Goal: Task Accomplishment & Management: Manage account settings

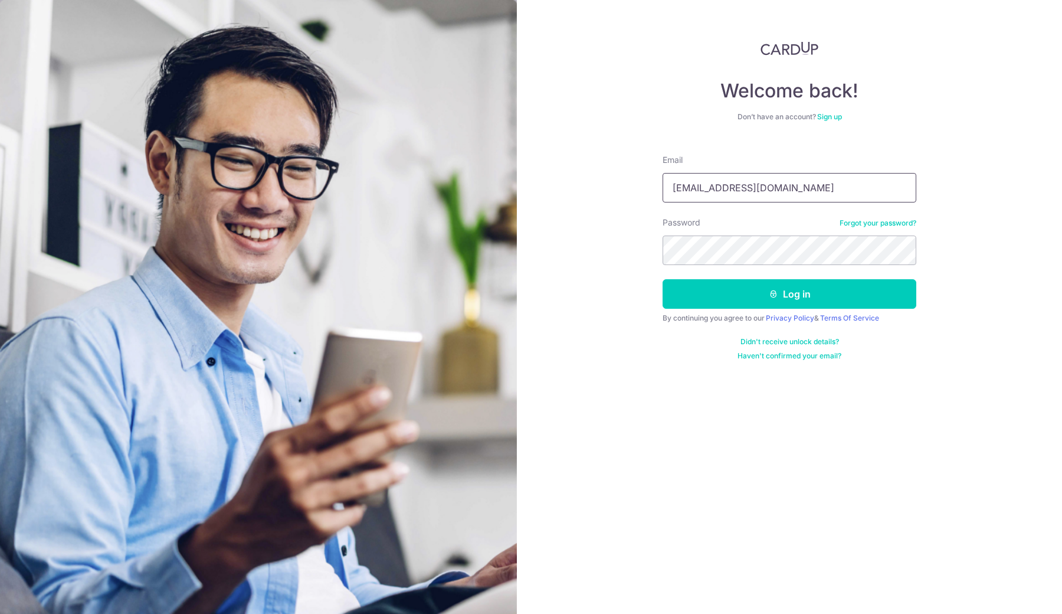
type input "[EMAIL_ADDRESS][DOMAIN_NAME]"
click at [716, 305] on button "Log in" at bounding box center [790, 293] width 254 height 29
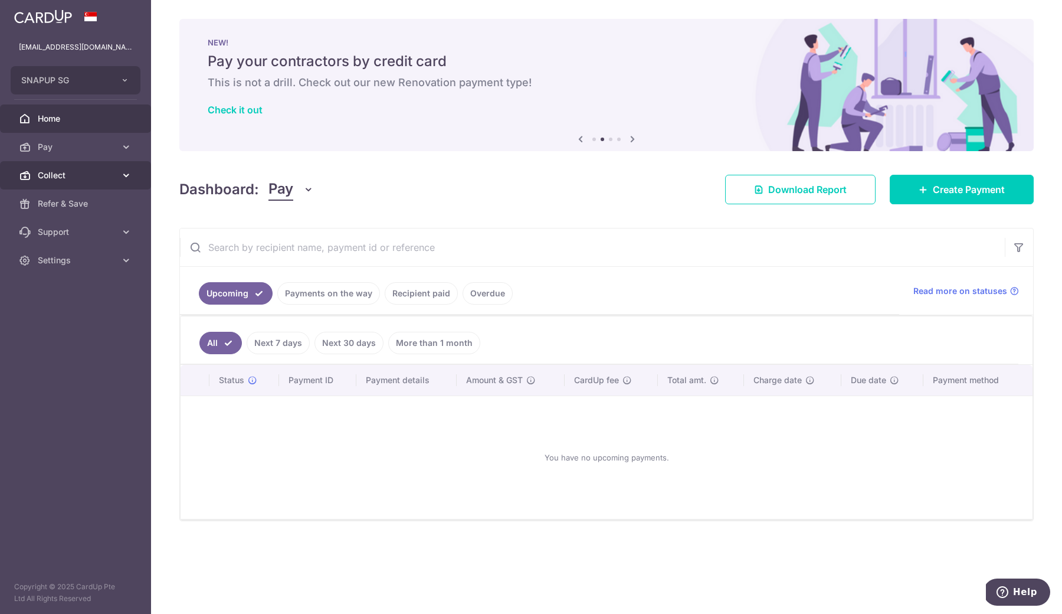
click at [84, 166] on link "Collect" at bounding box center [75, 175] width 151 height 28
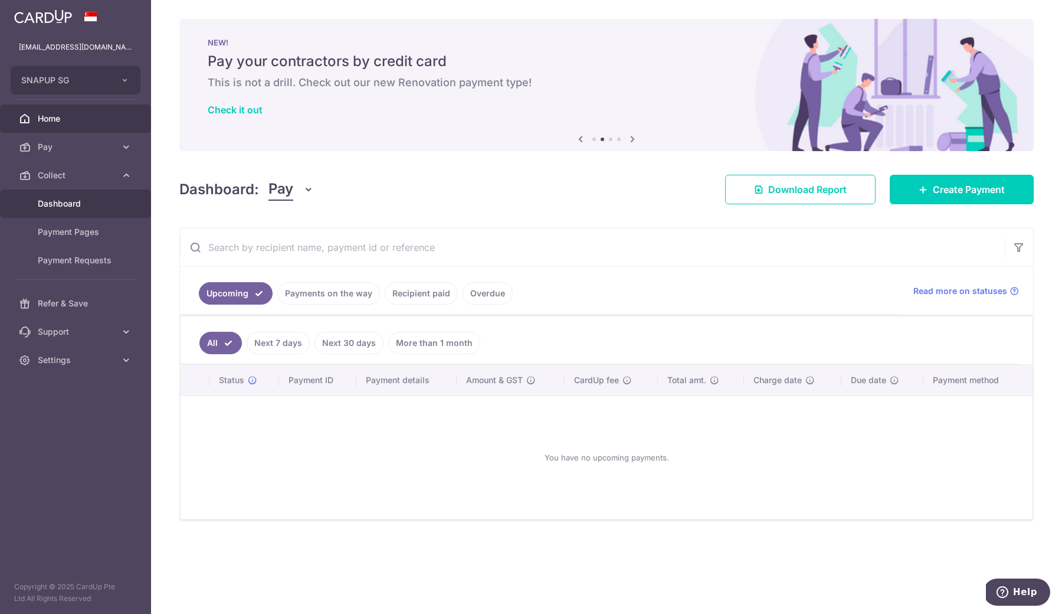
click at [76, 200] on span "Dashboard" at bounding box center [77, 204] width 78 height 12
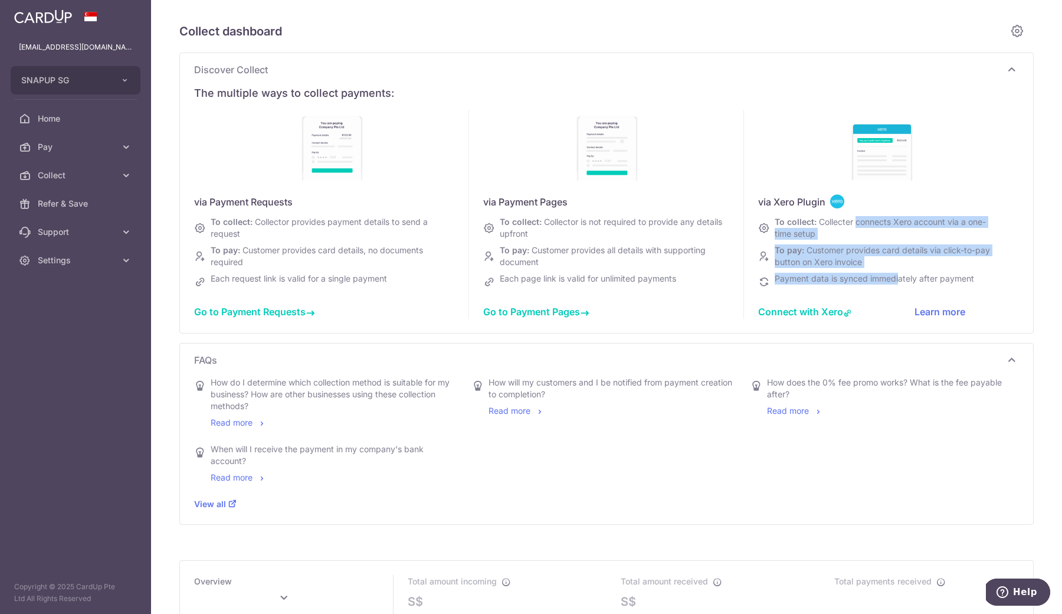
drag, startPoint x: 855, startPoint y: 225, endPoint x: 899, endPoint y: 276, distance: 66.5
click at [899, 276] on div "via Xero Plugin To collect: Collecter connects Xero account via a one-time setu…" at bounding box center [881, 214] width 275 height 209
click at [899, 276] on span "Payment data is synced immediately after payment" at bounding box center [874, 278] width 199 height 10
drag, startPoint x: 899, startPoint y: 276, endPoint x: 882, endPoint y: 233, distance: 45.8
click at [882, 233] on div "via Xero Plugin To collect: Collecter connects Xero account via a one-time setu…" at bounding box center [881, 214] width 275 height 209
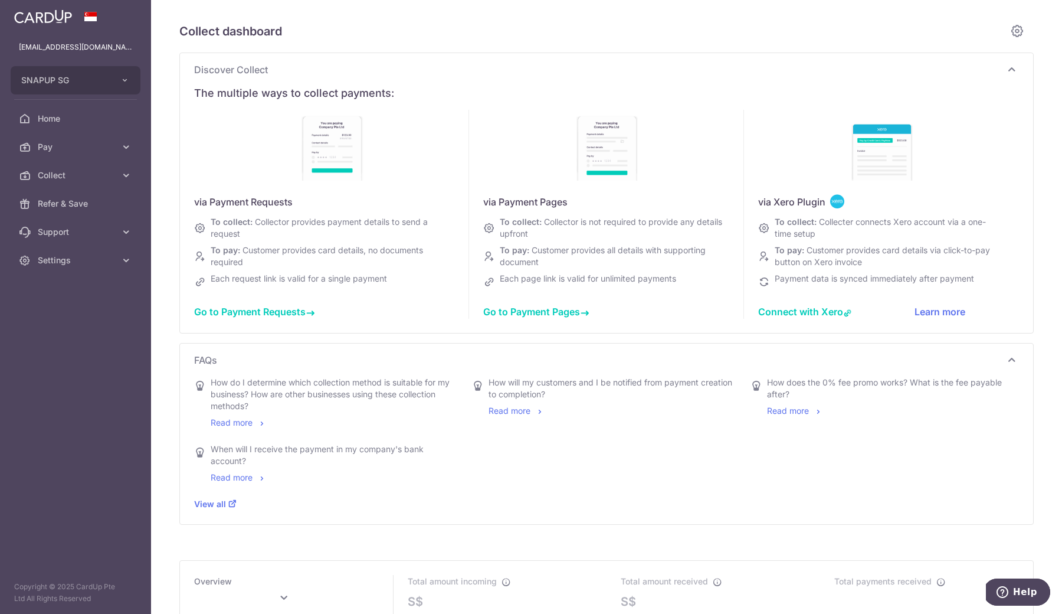
click at [882, 232] on div "To collect: Collecter connects Xero account via a one-time setup" at bounding box center [880, 228] width 221 height 24
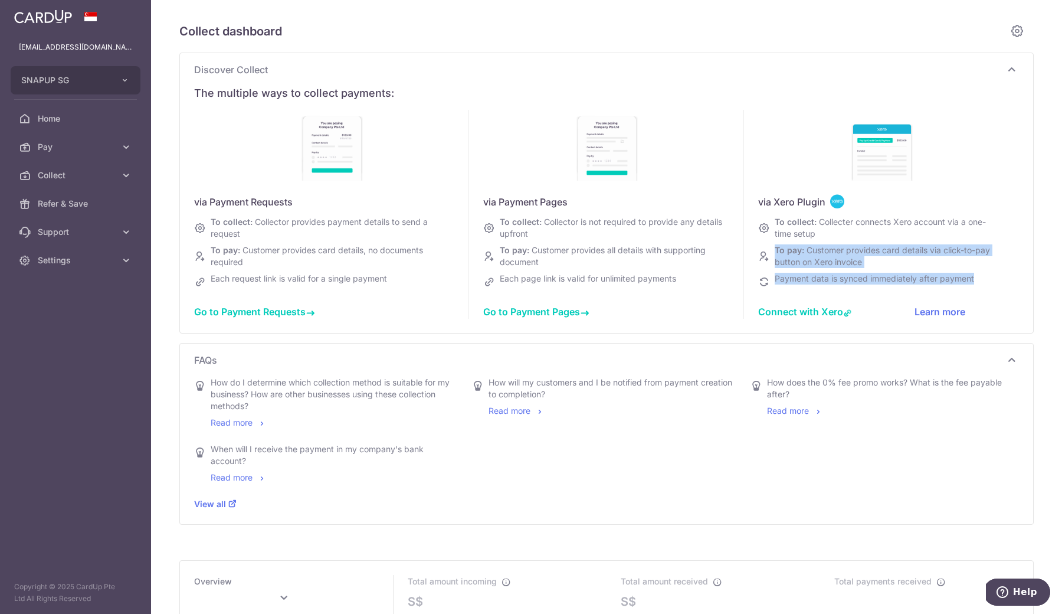
drag, startPoint x: 882, startPoint y: 232, endPoint x: 896, endPoint y: 284, distance: 53.7
click at [896, 284] on div "via Xero Plugin To collect: Collecter connects Xero account via a one-time setu…" at bounding box center [881, 214] width 275 height 209
click at [896, 284] on div "Payment data is synced immediately after payment" at bounding box center [872, 282] width 204 height 18
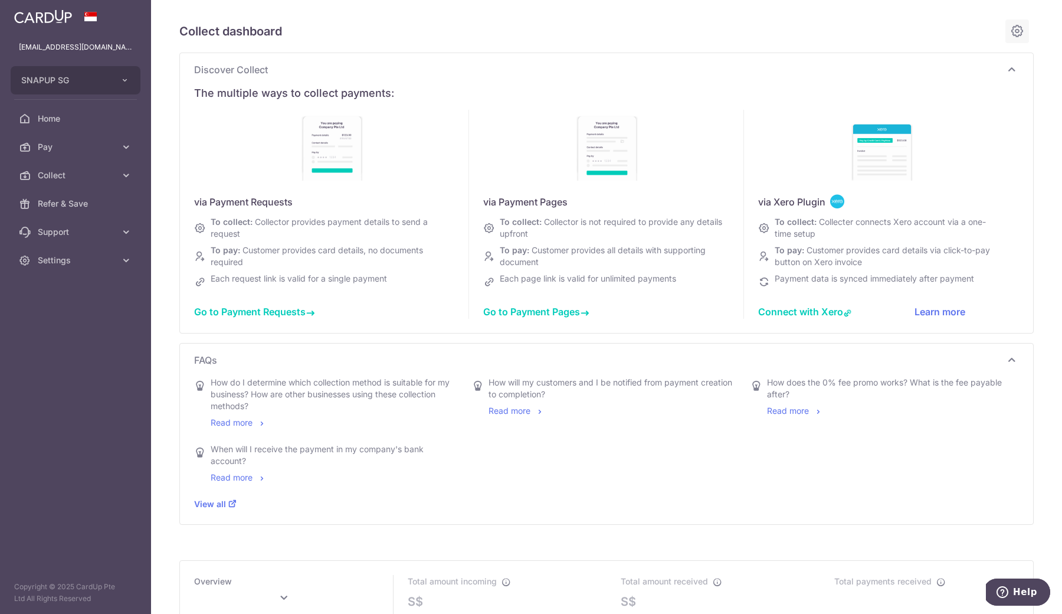
click at [1017, 29] on icon at bounding box center [1017, 31] width 14 height 15
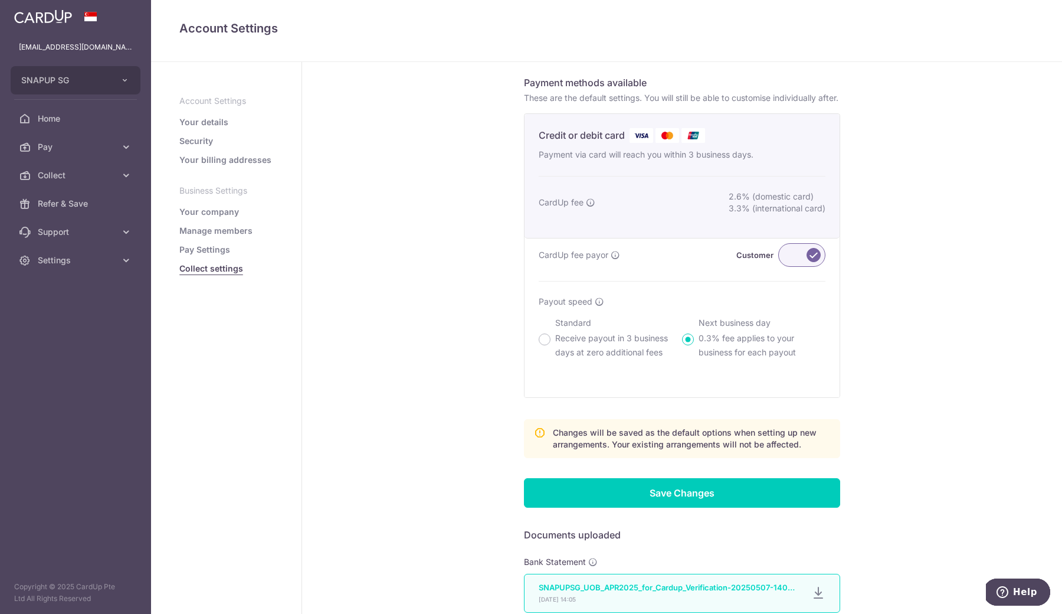
scroll to position [230, 0]
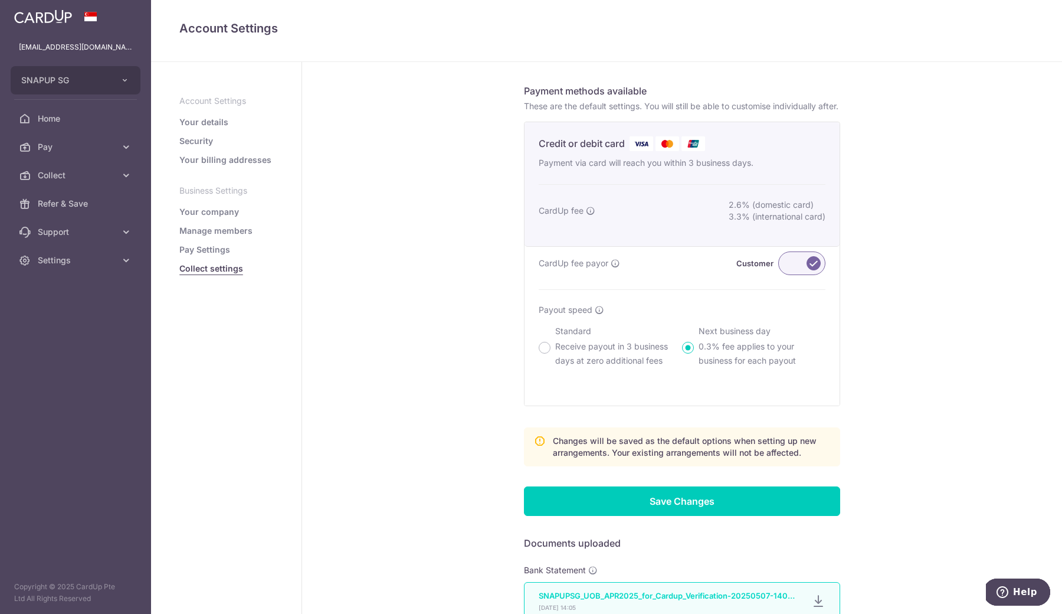
click at [797, 275] on label at bounding box center [801, 263] width 47 height 24
click at [0, 0] on input "Customer" at bounding box center [0, 0] width 0 height 0
click at [797, 275] on label at bounding box center [801, 263] width 47 height 24
click at [0, 0] on input "My business" at bounding box center [0, 0] width 0 height 0
click at [585, 360] on p "Receive payout in 3 business days at zero additional fees" at bounding box center [618, 353] width 127 height 28
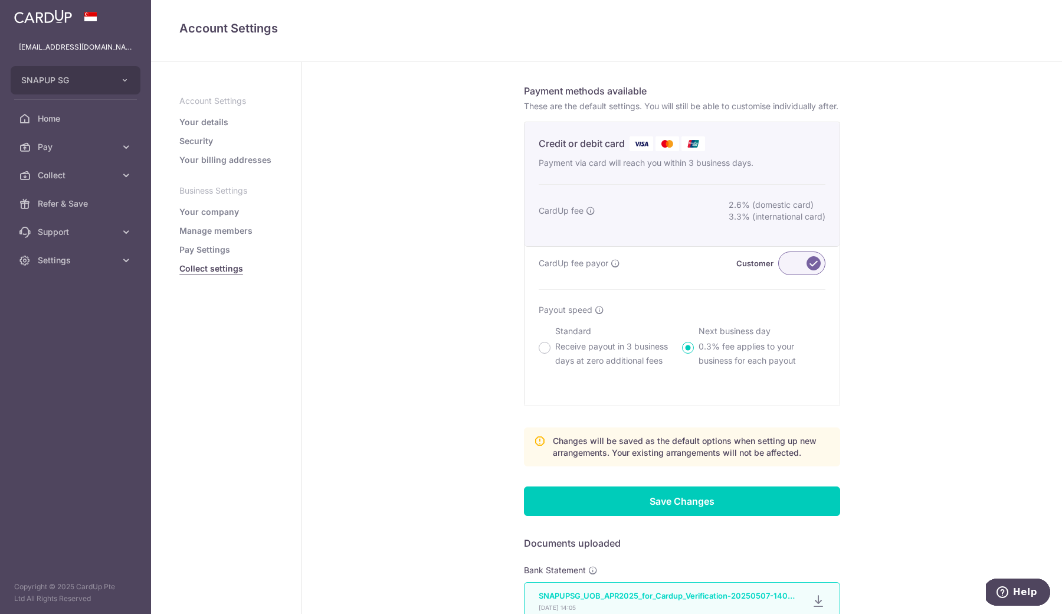
click at [550, 353] on input "Standard Receive payout in 3 business days at zero additional fees" at bounding box center [545, 348] width 12 height 12
click at [712, 362] on p "0.3% fee applies to your business for each payout" at bounding box center [762, 353] width 127 height 28
click at [694, 353] on input "Next business day 0.3% fee applies to your business for each payout" at bounding box center [688, 348] width 12 height 12
radio input "false"
radio input "true"
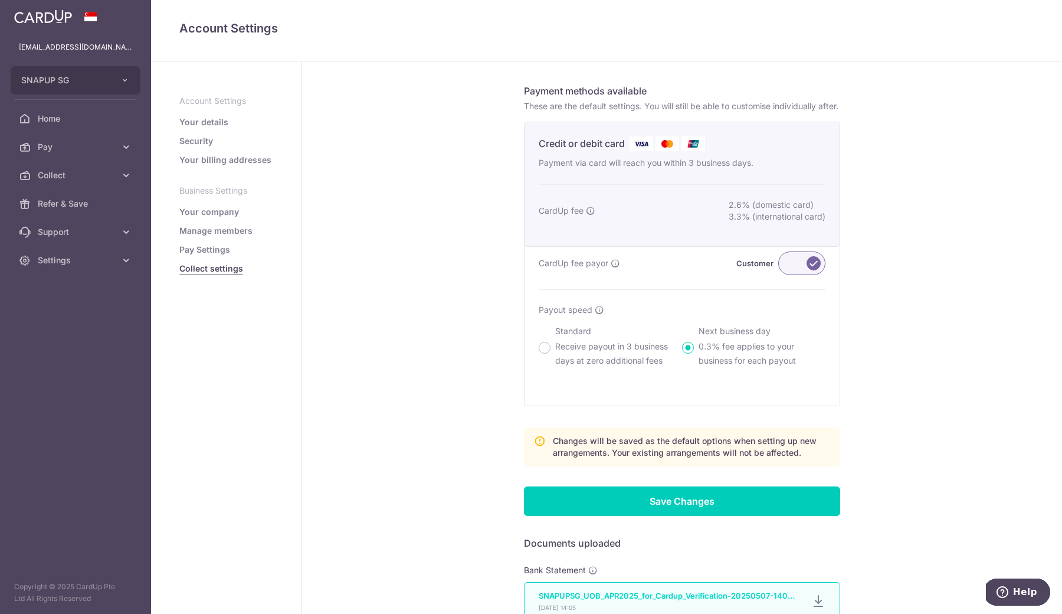
click at [605, 364] on p "Receive payout in 3 business days at zero additional fees" at bounding box center [618, 353] width 127 height 28
click at [550, 353] on input "Standard Receive payout in 3 business days at zero additional fees" at bounding box center [545, 348] width 12 height 12
click at [730, 368] on p "0.3% fee applies to your business for each payout" at bounding box center [762, 353] width 127 height 28
click at [694, 353] on input "Next business day 0.3% fee applies to your business for each payout" at bounding box center [688, 348] width 12 height 12
radio input "false"
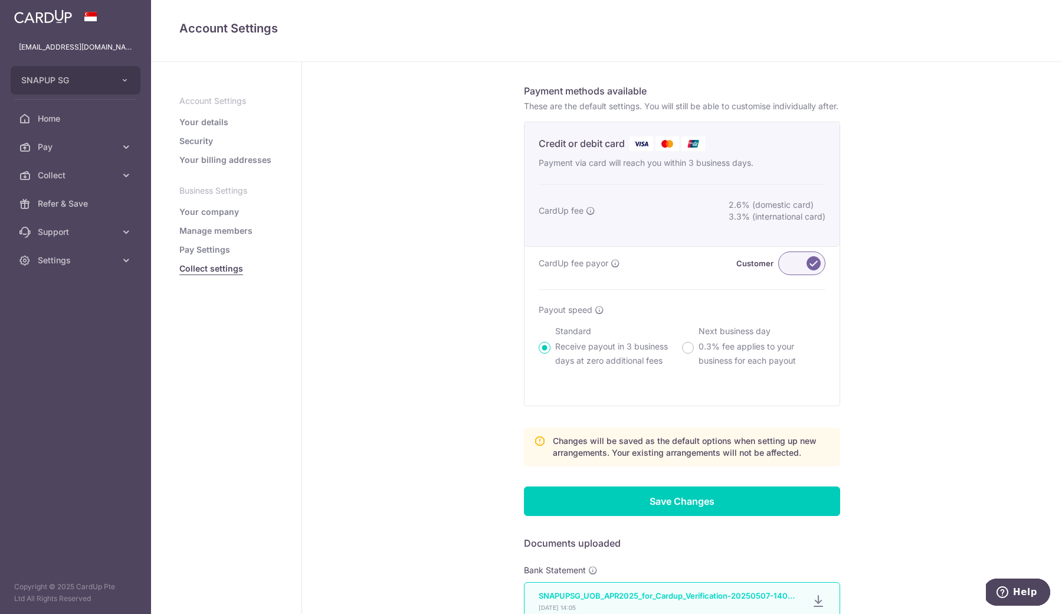
radio input "true"
click at [614, 359] on p "Receive payout in 3 business days at zero additional fees" at bounding box center [618, 353] width 127 height 28
click at [550, 353] on input "Standard Receive payout in 3 business days at zero additional fees" at bounding box center [545, 348] width 12 height 12
click at [796, 275] on label at bounding box center [801, 263] width 47 height 24
click at [0, 0] on input "Customer" at bounding box center [0, 0] width 0 height 0
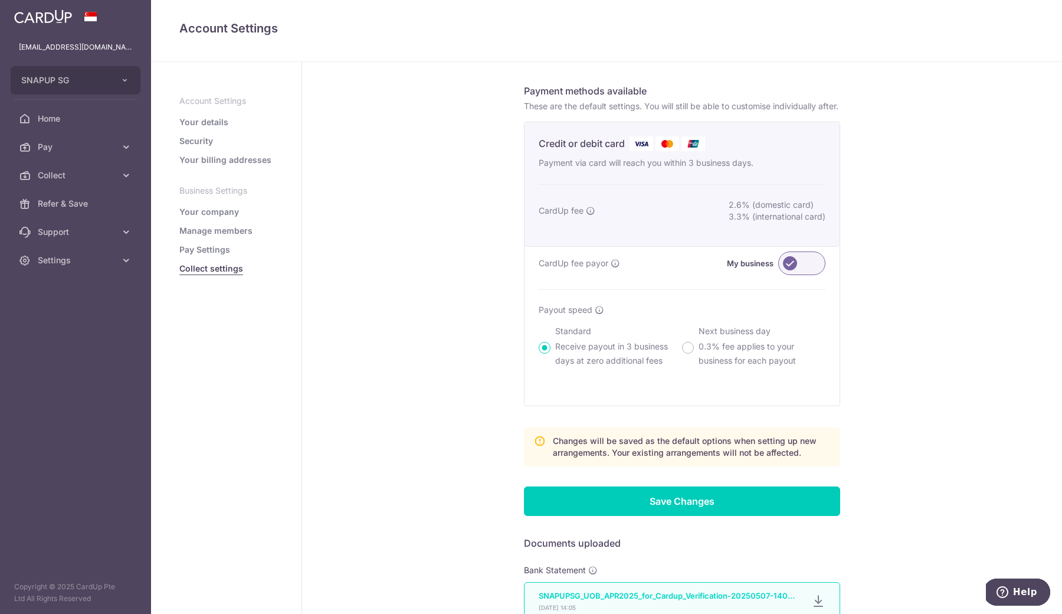
click at [719, 358] on p "0.3% fee applies to your business for each payout" at bounding box center [762, 353] width 127 height 28
click at [694, 353] on input "Next business day 0.3% fee applies to your business for each payout" at bounding box center [688, 348] width 12 height 12
radio input "false"
radio input "true"
click at [610, 356] on p "Receive payout in 3 business days at zero additional fees" at bounding box center [618, 353] width 127 height 28
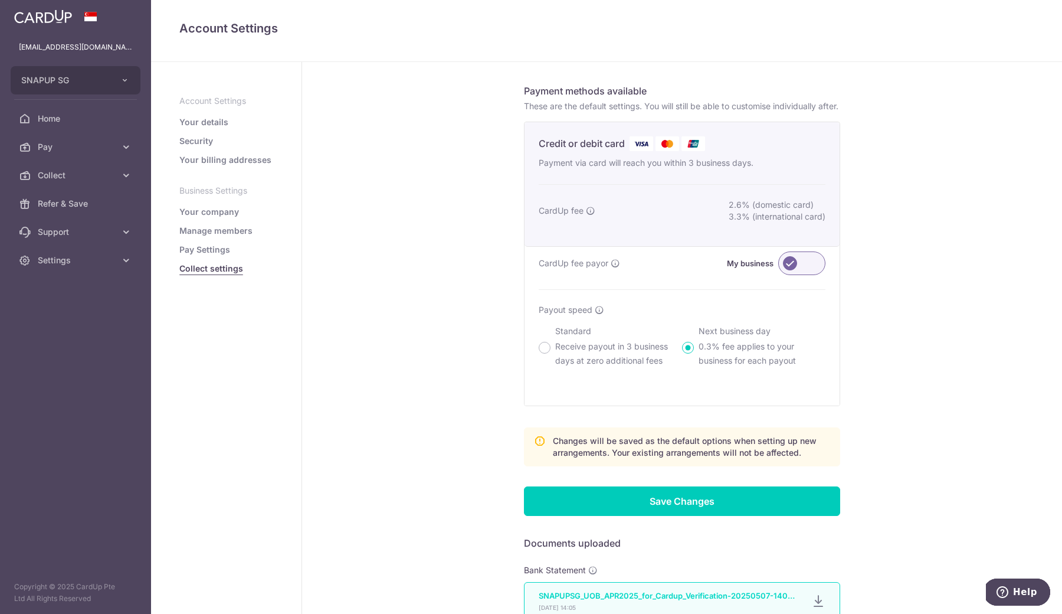
click at [550, 353] on input "Standard Receive payout in 3 business days at zero additional fees" at bounding box center [545, 348] width 12 height 12
radio input "true"
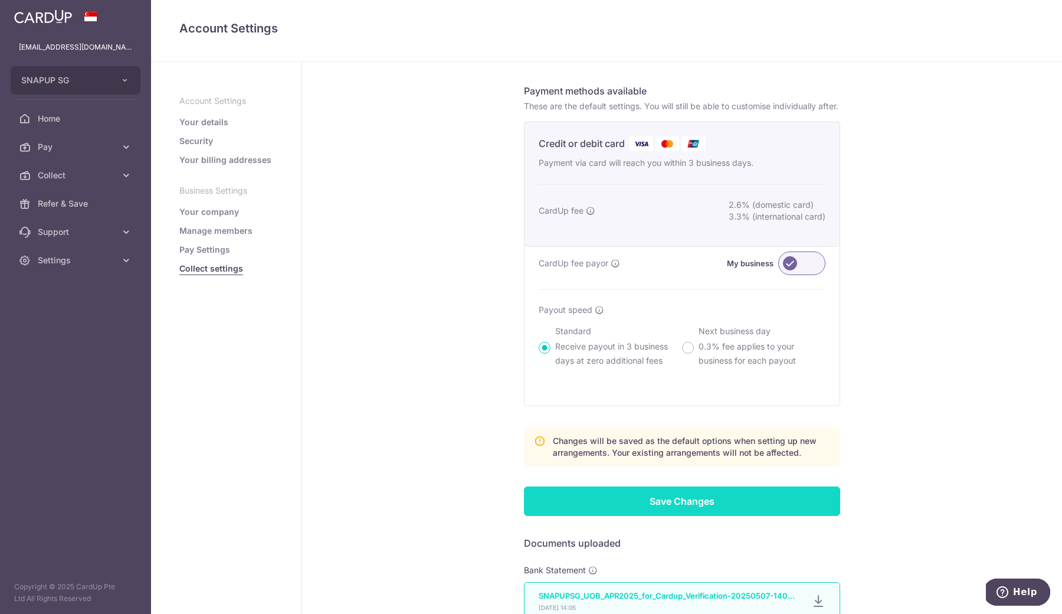
click at [627, 506] on input "Save Changes" at bounding box center [682, 500] width 316 height 29
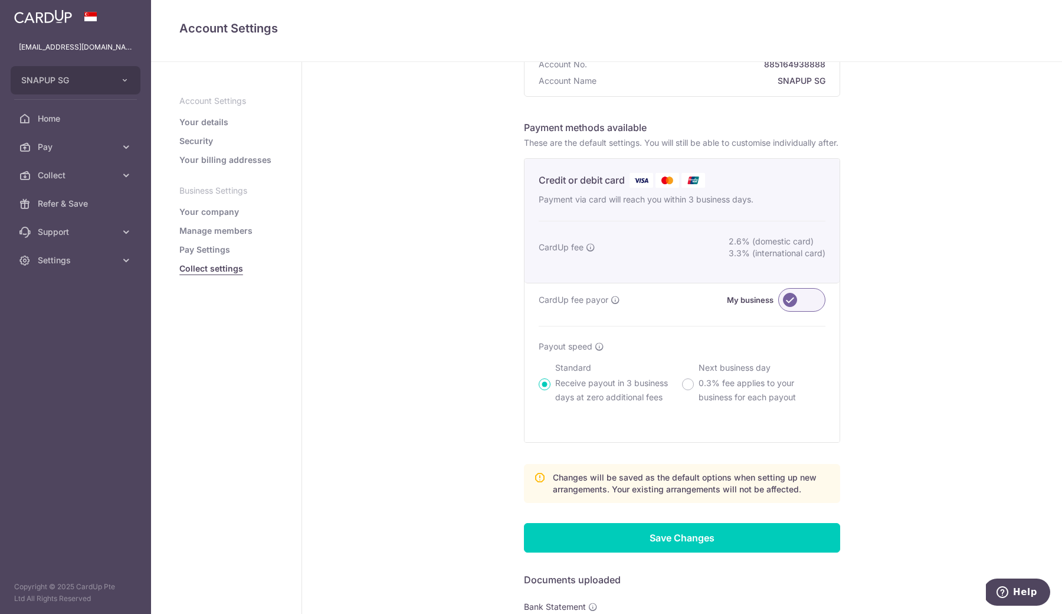
scroll to position [40, 0]
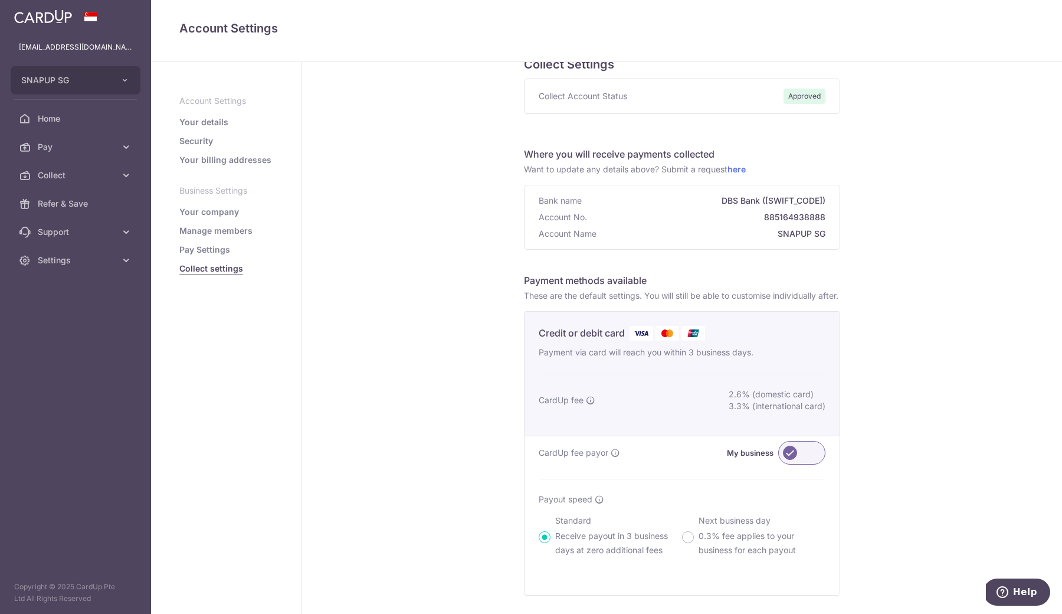
click at [219, 250] on link "Pay Settings" at bounding box center [204, 250] width 51 height 12
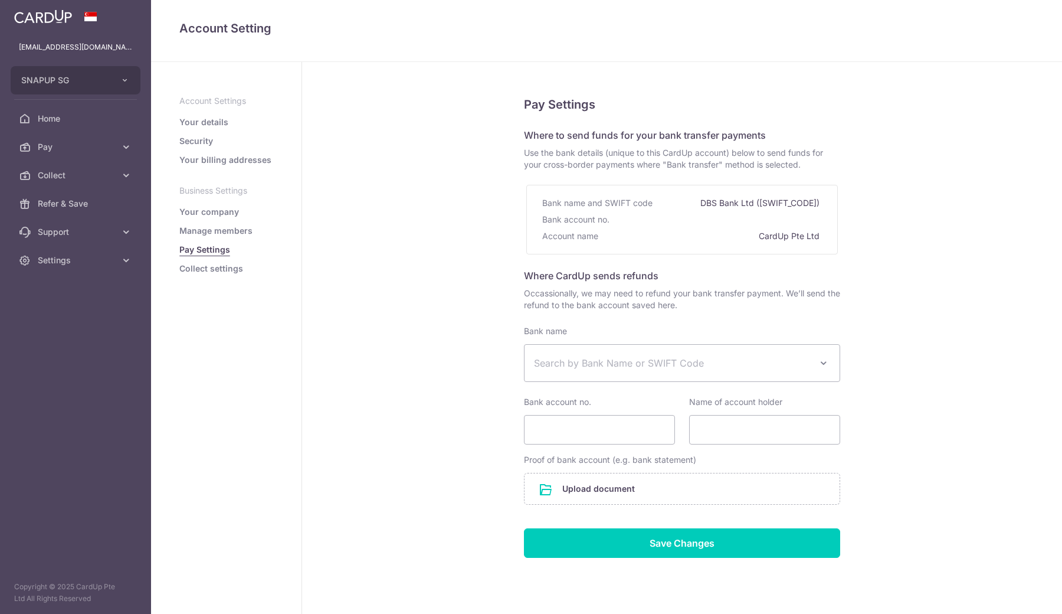
select select
click at [215, 273] on link "Collect settings" at bounding box center [211, 269] width 64 height 12
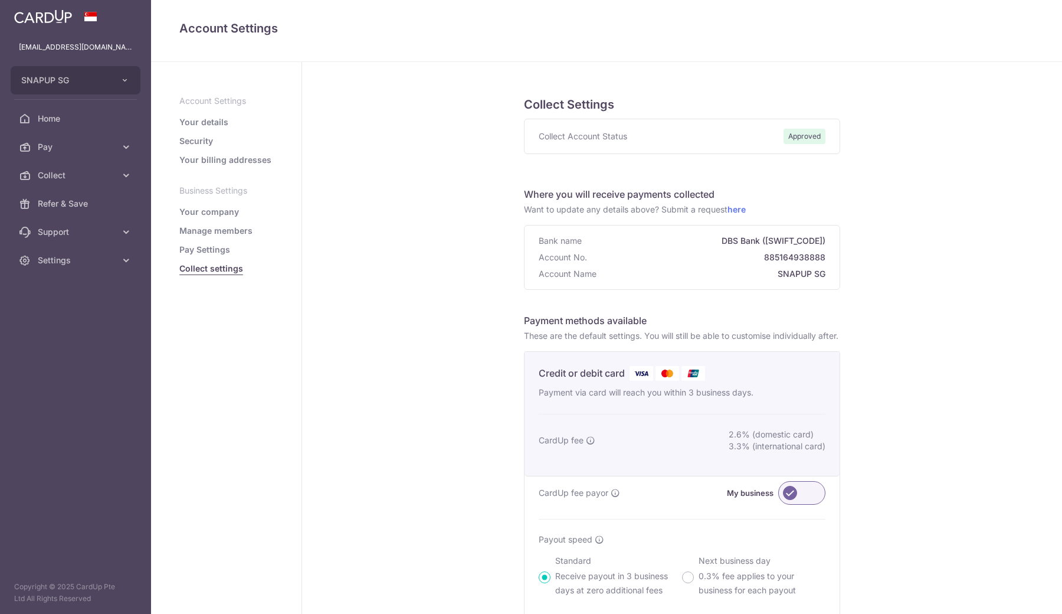
click at [222, 222] on ul "Account Settings Your details Security Your billing addresses Business Settings…" at bounding box center [226, 184] width 94 height 179
click at [222, 228] on link "Manage members" at bounding box center [215, 231] width 73 height 12
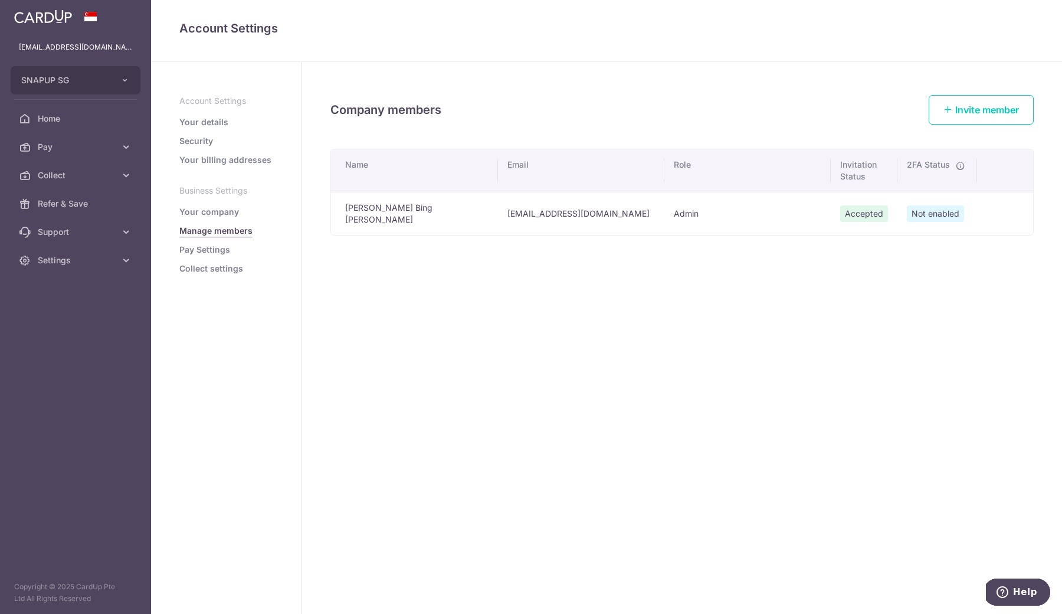
click at [222, 205] on ul "Account Settings Your details Security Your billing addresses Business Settings…" at bounding box center [226, 184] width 94 height 179
click at [222, 212] on link "Your company" at bounding box center [209, 212] width 60 height 12
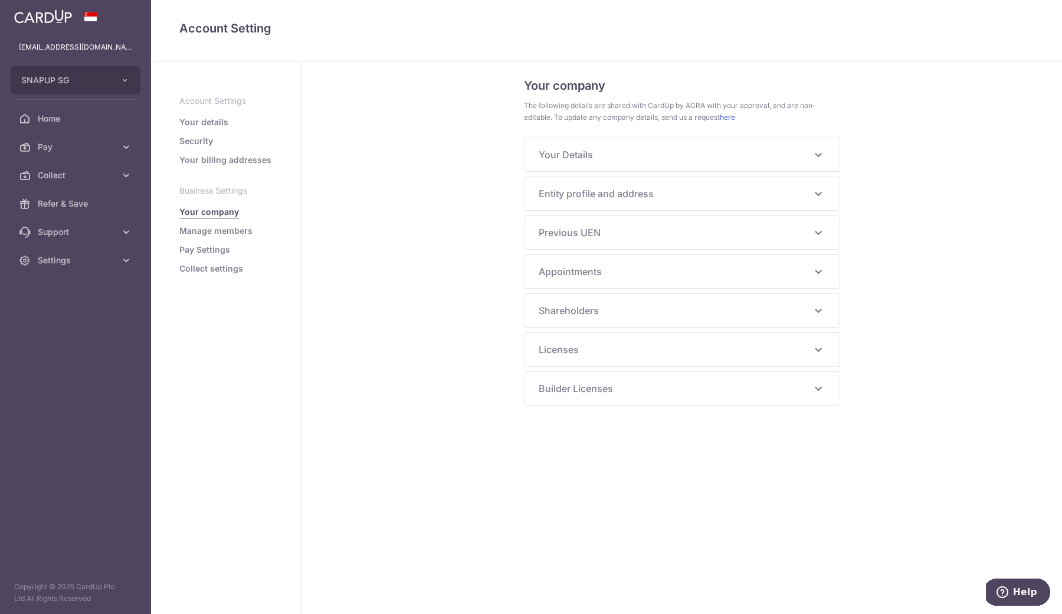
click at [606, 149] on span "Your Details" at bounding box center [675, 154] width 273 height 14
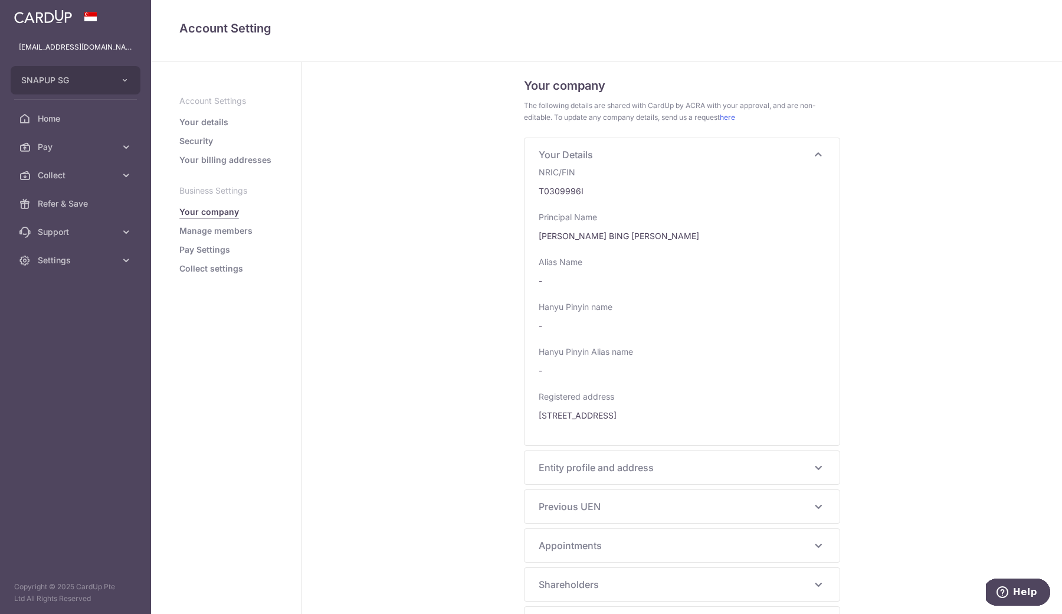
click at [566, 466] on span "Entity profile and address" at bounding box center [675, 467] width 273 height 14
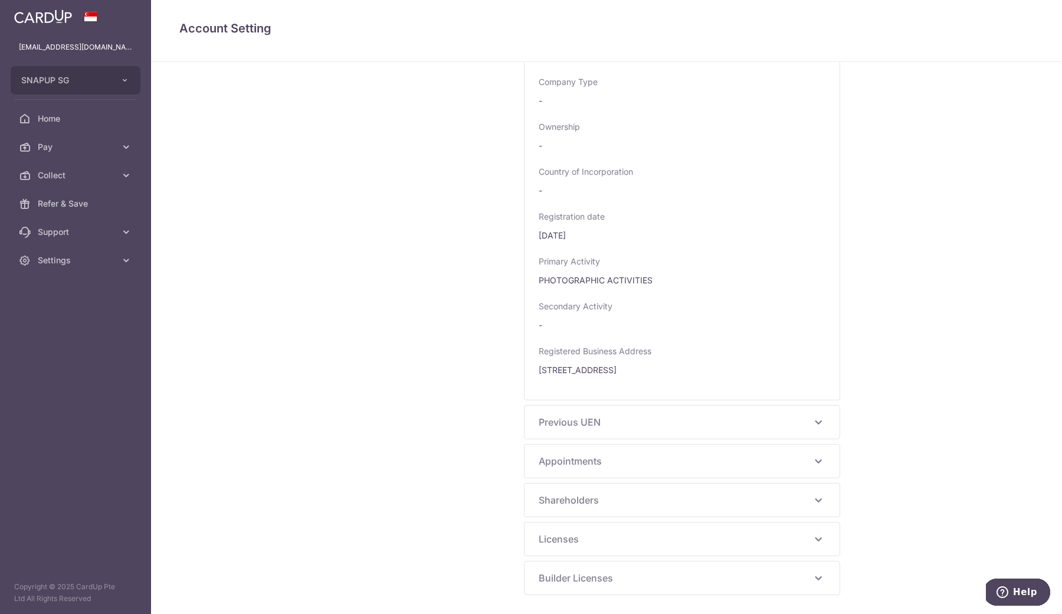
scroll to position [627, 0]
click at [578, 427] on span "Previous UEN" at bounding box center [675, 422] width 273 height 14
click at [574, 514] on span "Appointments" at bounding box center [675, 509] width 273 height 14
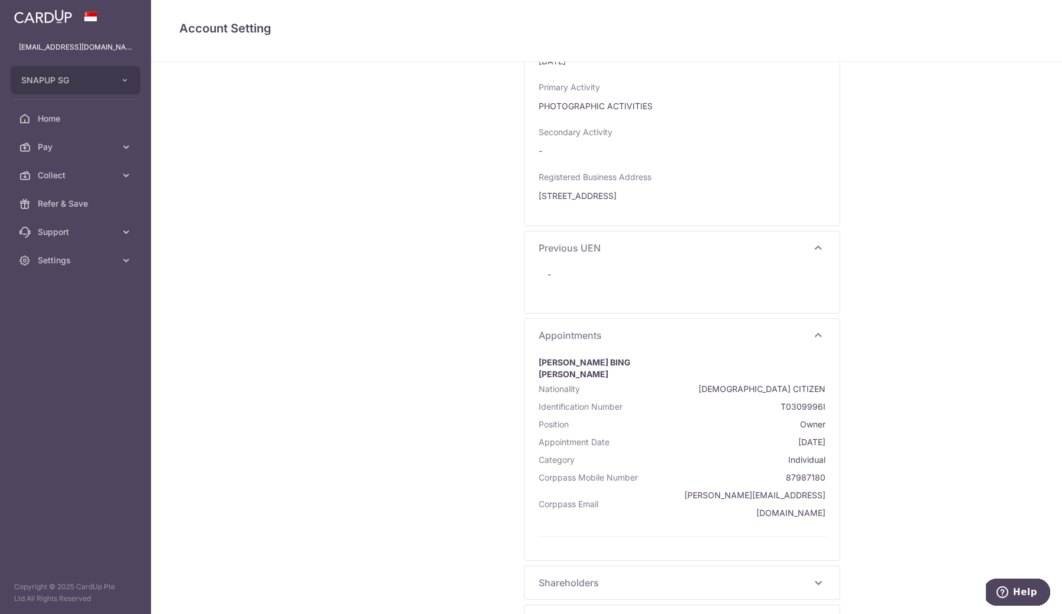
scroll to position [828, 0]
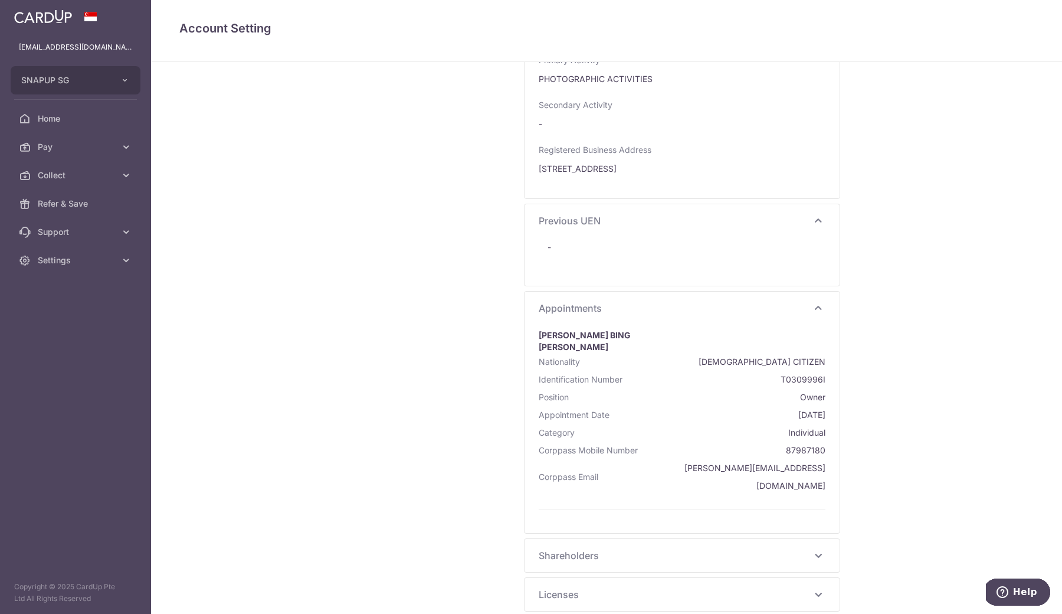
click at [586, 539] on div "Shareholders -" at bounding box center [682, 555] width 315 height 33
click at [585, 548] on span "Shareholders" at bounding box center [675, 555] width 273 height 14
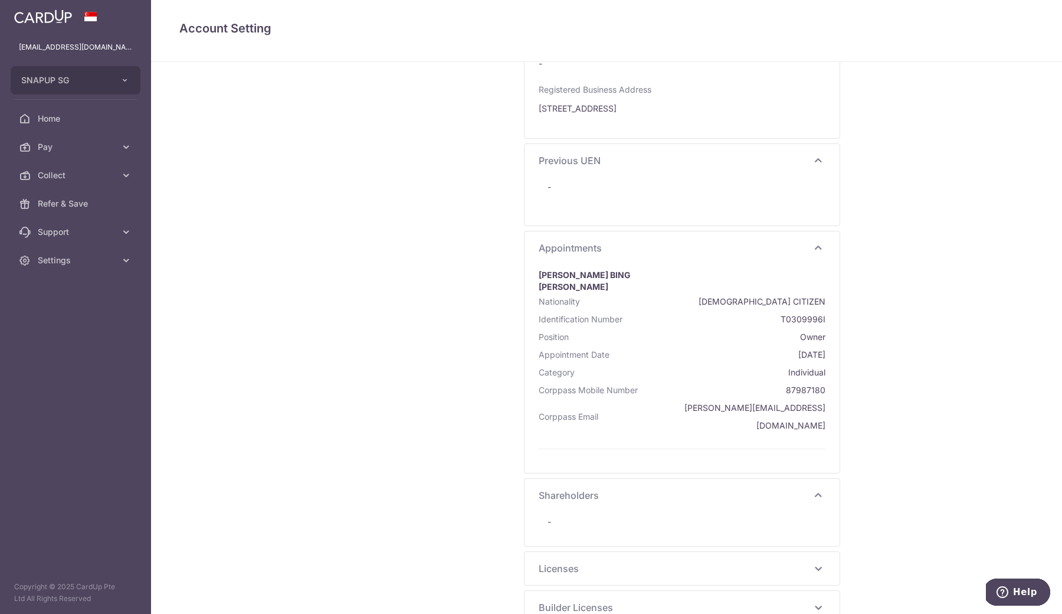
click at [595, 561] on span "Licenses" at bounding box center [675, 568] width 273 height 14
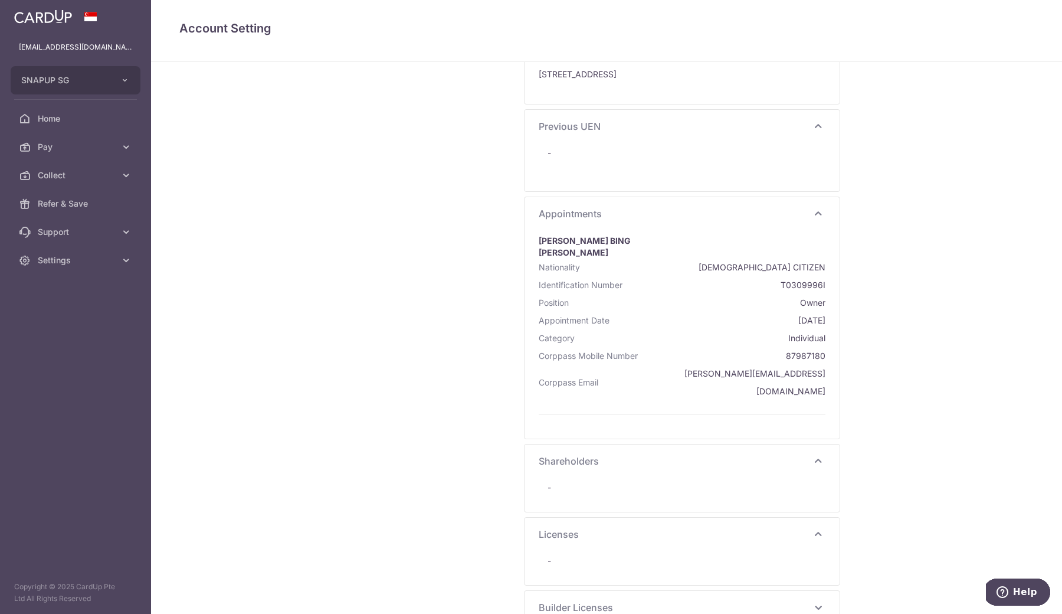
click at [568, 600] on span "Builder Licenses" at bounding box center [675, 607] width 273 height 14
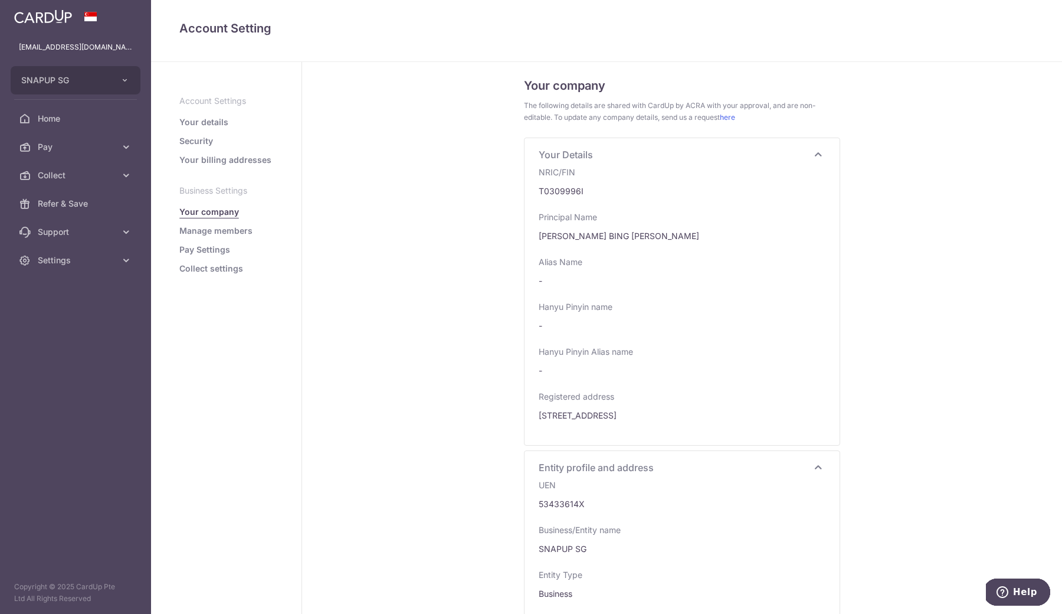
scroll to position [0, 0]
click at [208, 120] on link "Your details" at bounding box center [203, 122] width 49 height 12
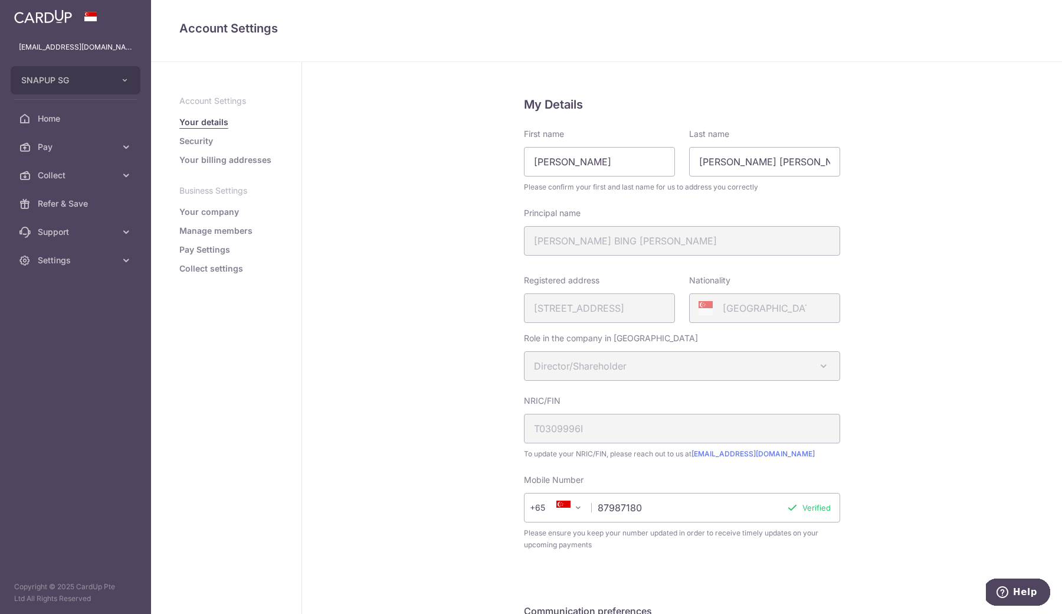
click at [203, 142] on link "Security" at bounding box center [196, 141] width 34 height 12
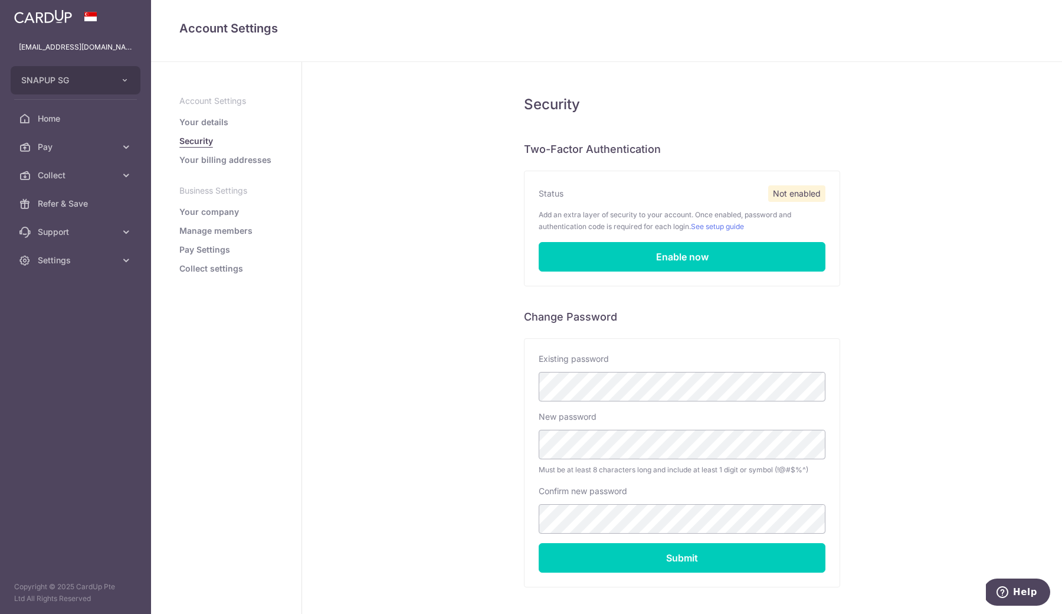
click at [210, 160] on link "Your billing addresses" at bounding box center [225, 160] width 92 height 12
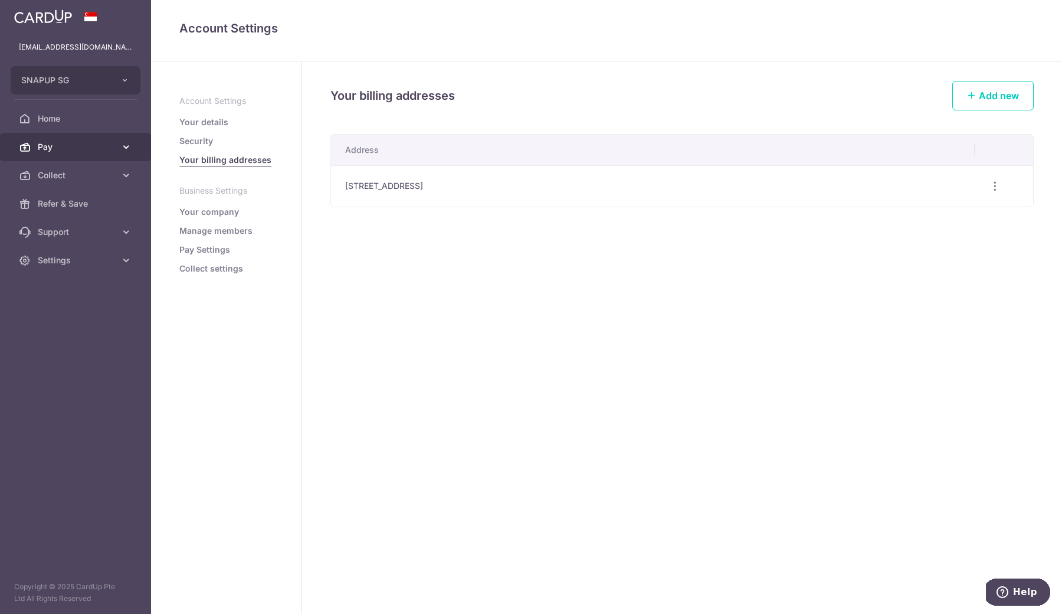
click at [94, 143] on span "Pay" at bounding box center [77, 147] width 78 height 12
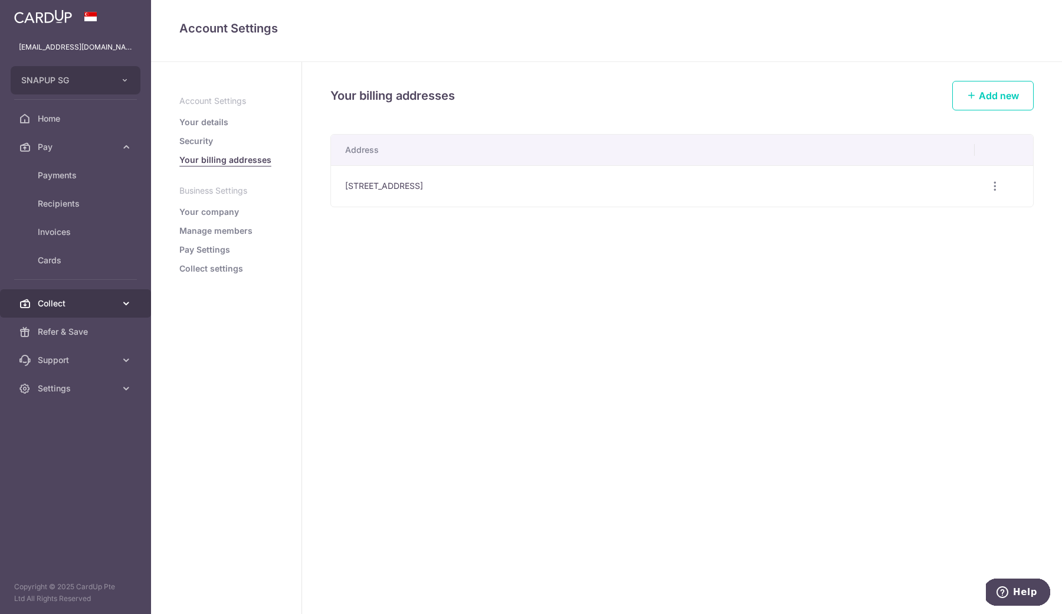
click at [88, 314] on link "Collect" at bounding box center [75, 303] width 151 height 28
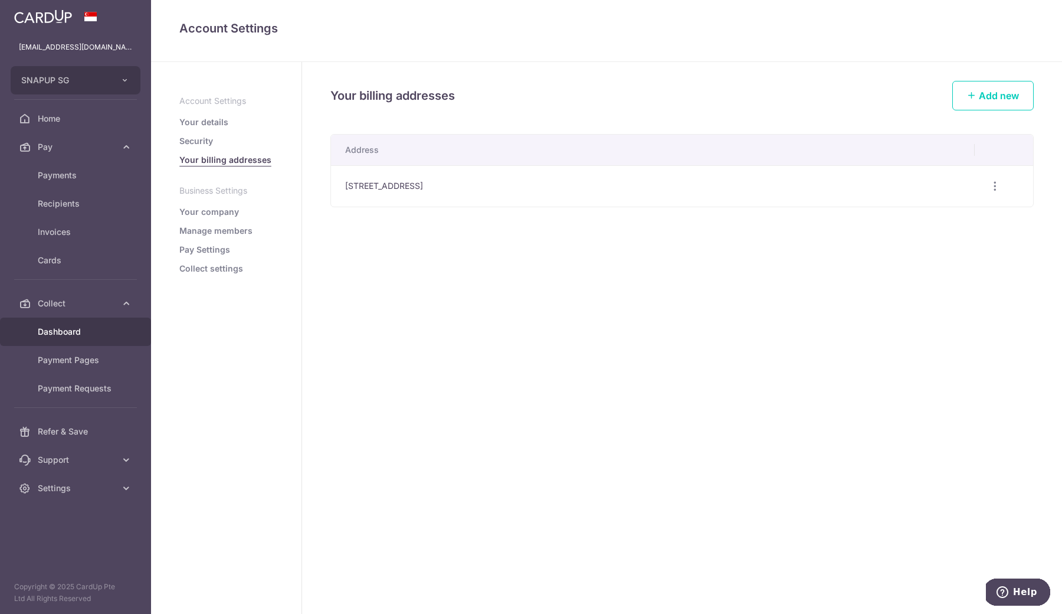
click at [74, 340] on link "Dashboard" at bounding box center [75, 331] width 151 height 28
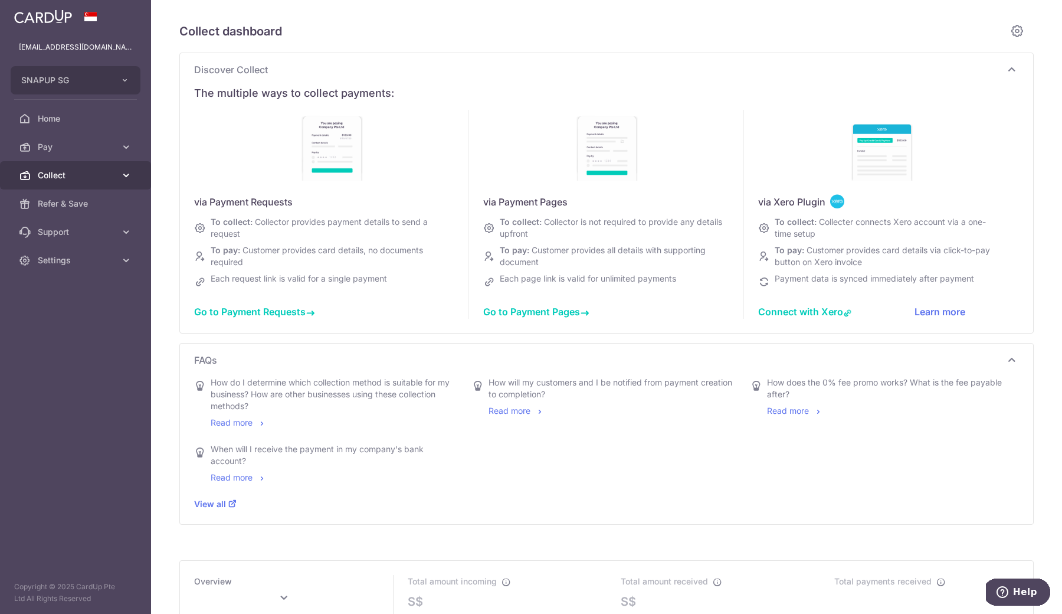
click at [84, 179] on span "Collect" at bounding box center [77, 175] width 78 height 12
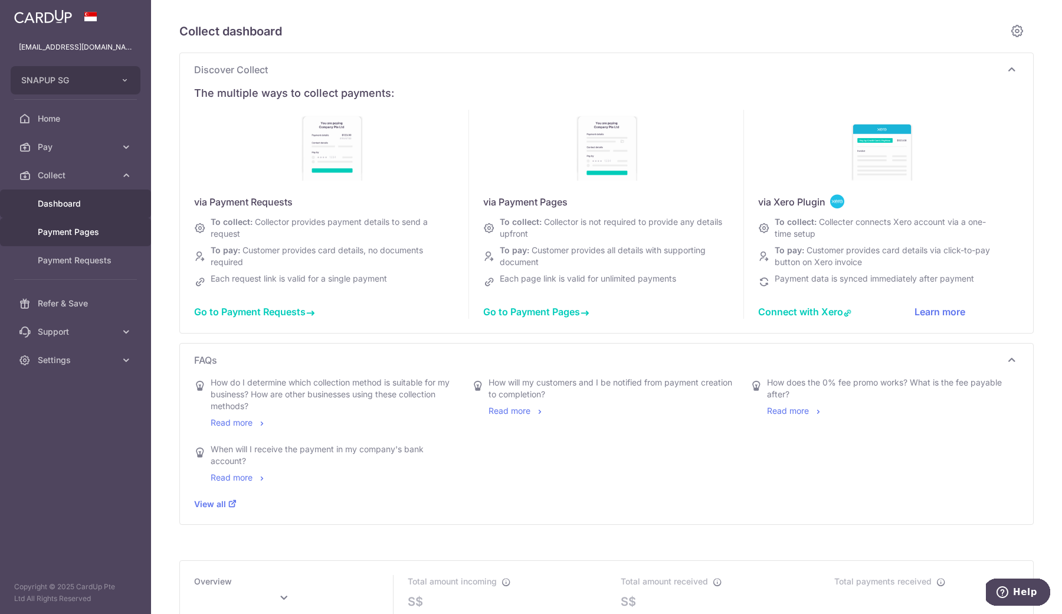
click at [68, 237] on span "Payment Pages" at bounding box center [77, 232] width 78 height 12
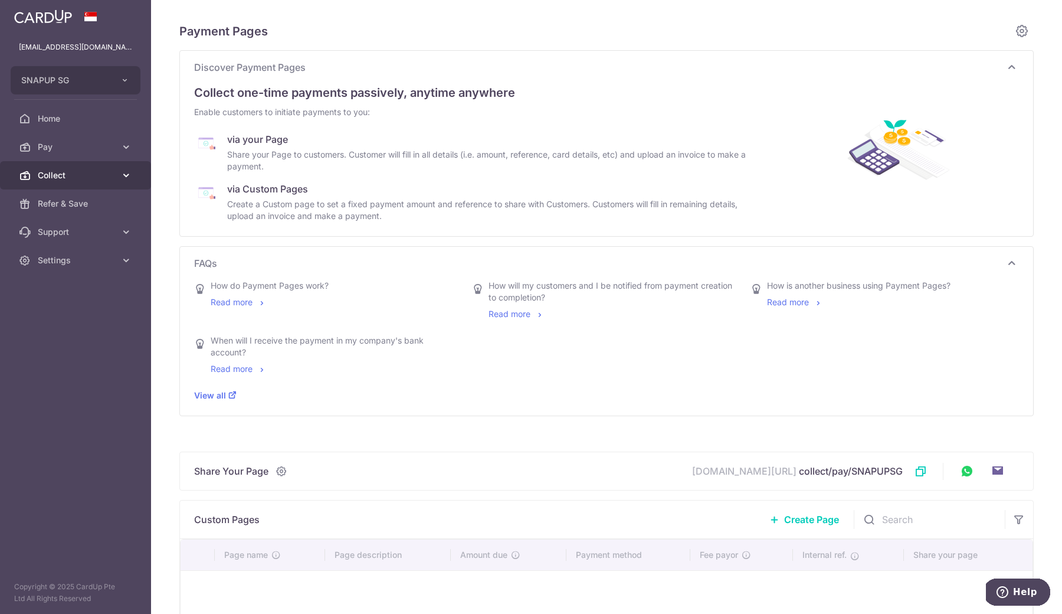
click at [125, 176] on icon at bounding box center [126, 175] width 12 height 12
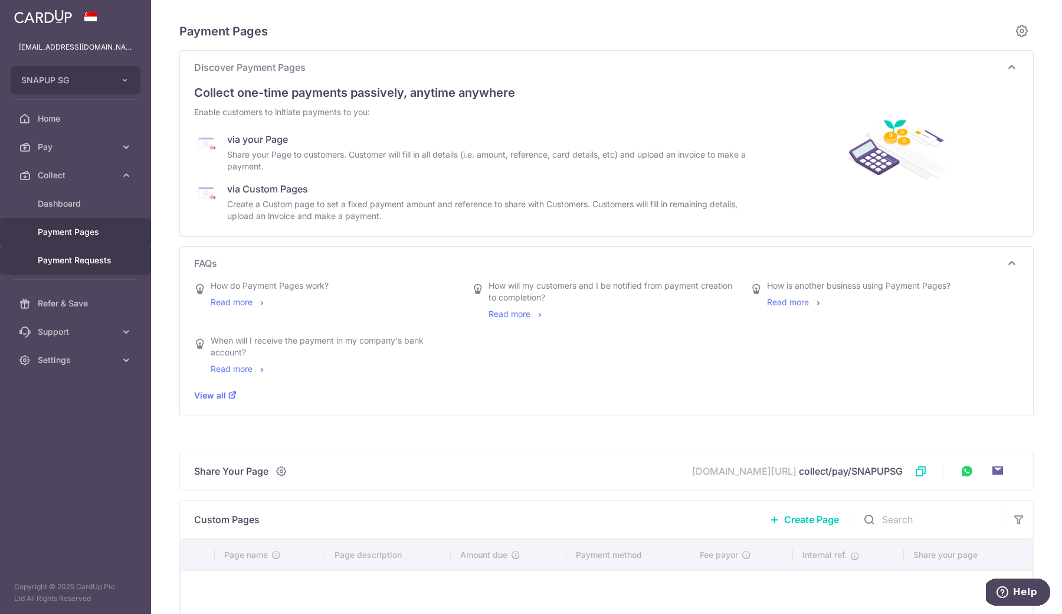
click at [95, 260] on span "Payment Requests" at bounding box center [77, 260] width 78 height 12
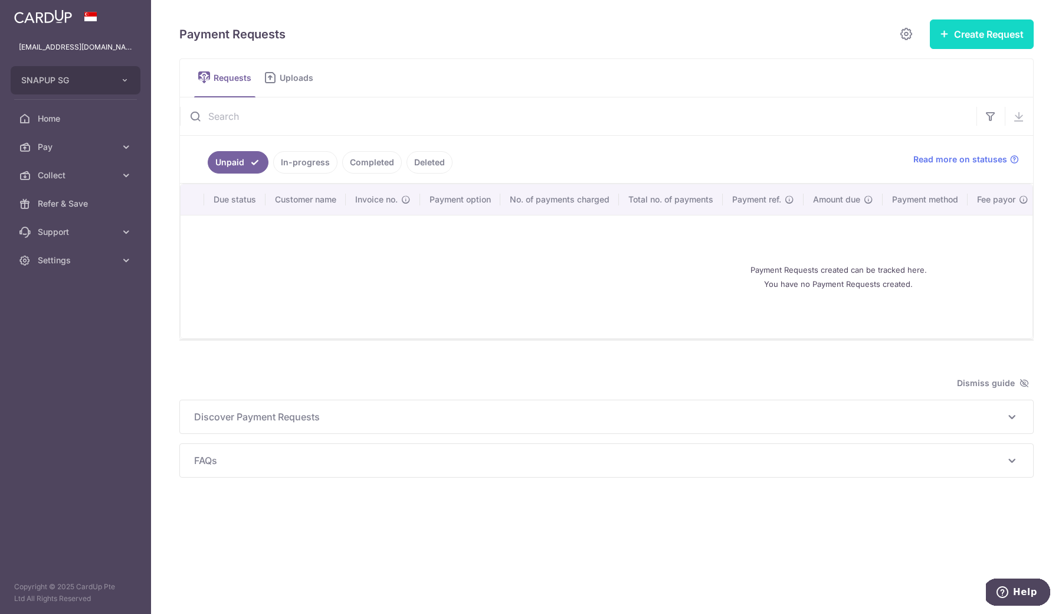
click at [982, 29] on button "Create Request" at bounding box center [982, 33] width 104 height 29
click at [950, 90] on link "Multiple Requests" at bounding box center [951, 99] width 164 height 28
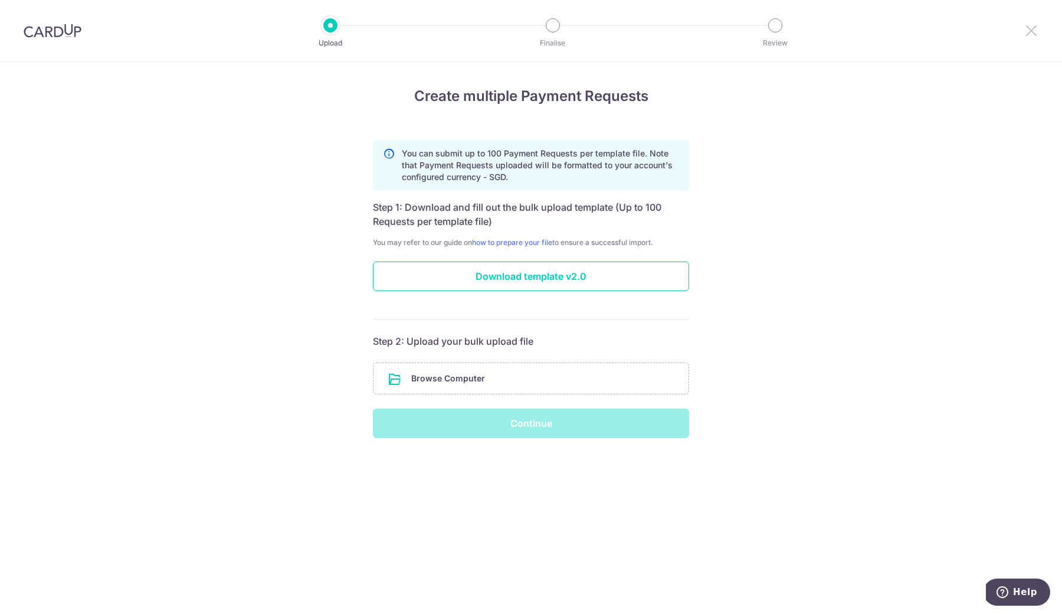
click at [1030, 32] on icon at bounding box center [1031, 30] width 14 height 15
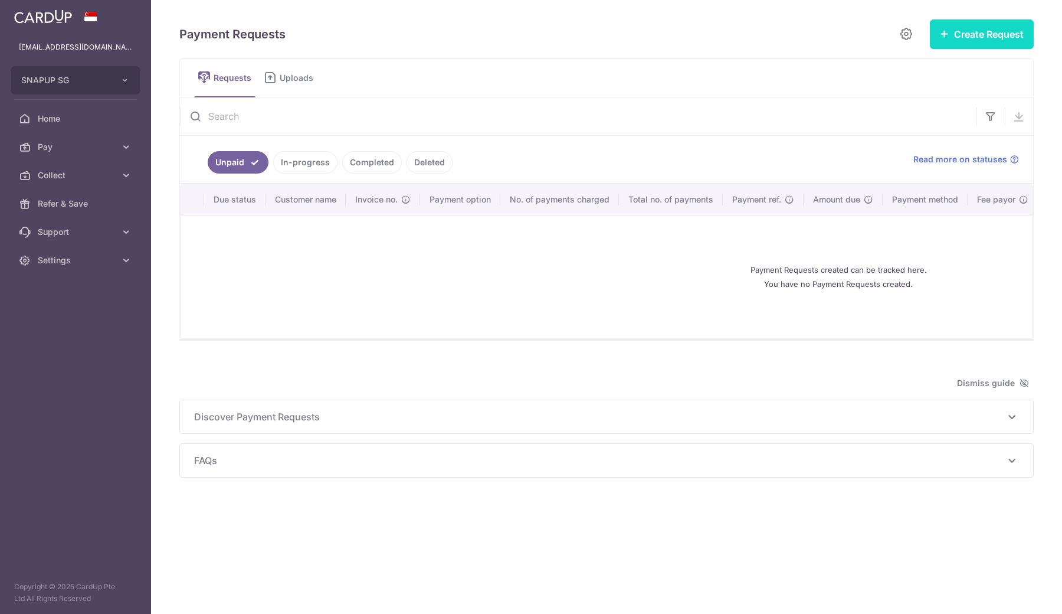
click at [1002, 35] on button "Create Request" at bounding box center [982, 33] width 104 height 29
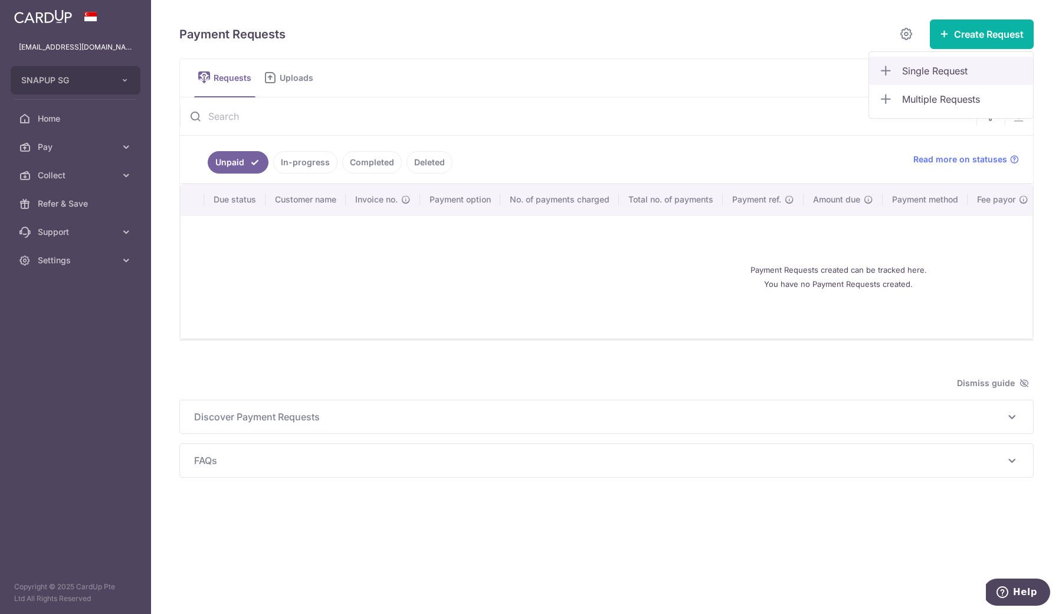
click at [985, 68] on span "Single Request" at bounding box center [963, 71] width 122 height 14
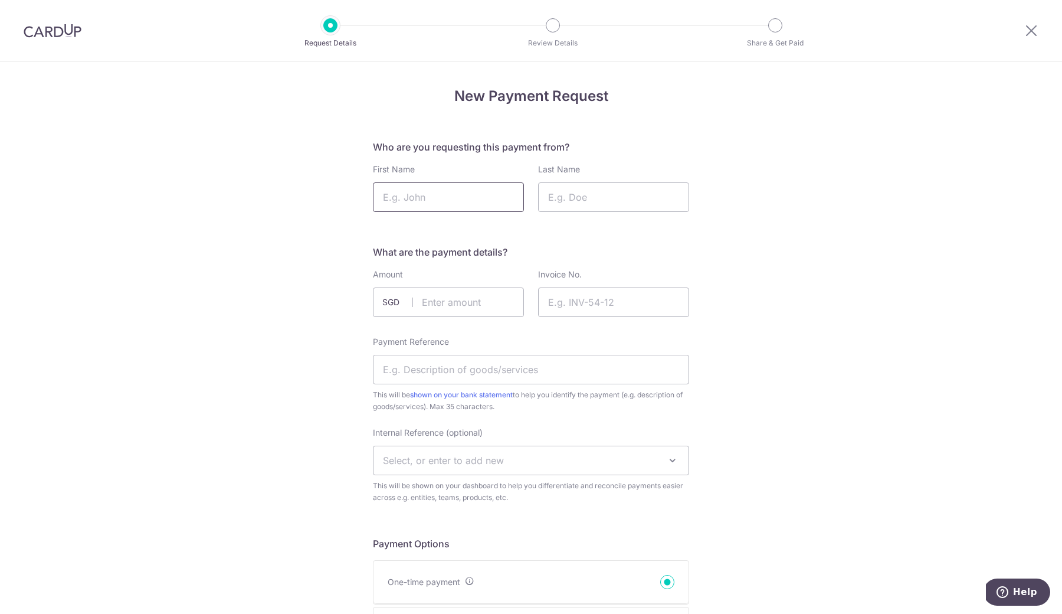
click at [454, 207] on input "First Name" at bounding box center [448, 196] width 151 height 29
type input "Nathan"
type input "Ho"
type input "Nathan"
type input "80.00"
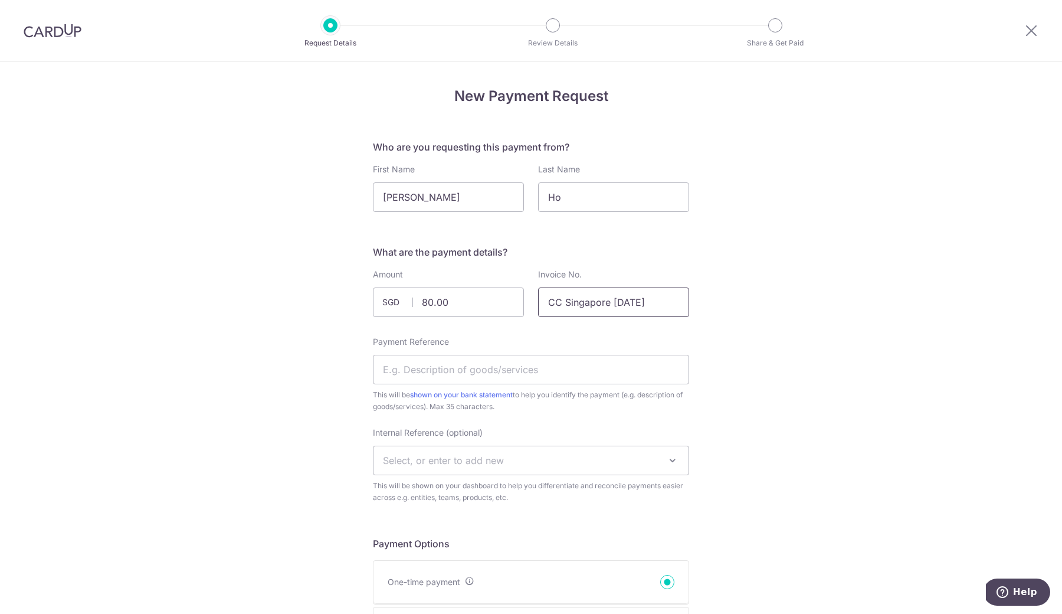
type input "CC Singapore 2 Oct"
type input "CC Singapore 2 Oct Nathan"
click at [563, 467] on span "Select, or enter to add new" at bounding box center [530, 460] width 315 height 28
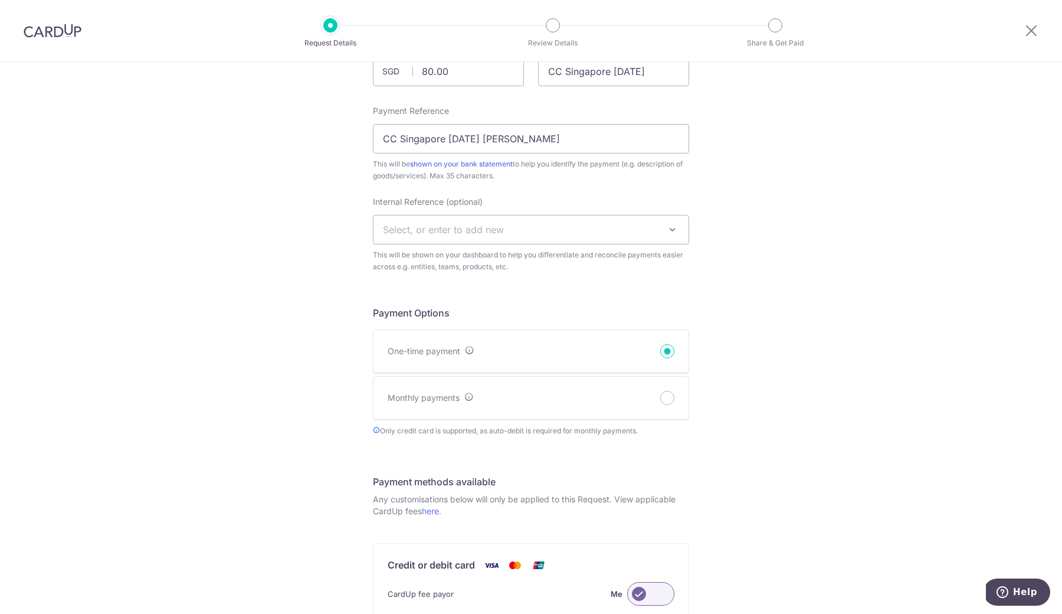
scroll to position [323, 0]
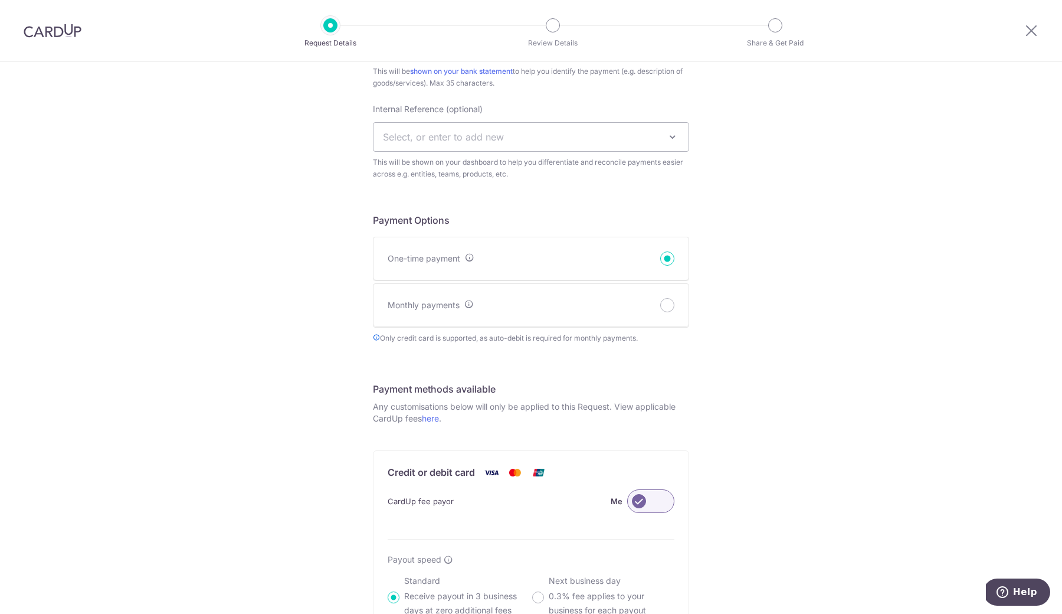
click at [573, 258] on div "One-time payment" at bounding box center [530, 258] width 315 height 43
click at [660, 251] on input "One-time payment" at bounding box center [667, 258] width 14 height 14
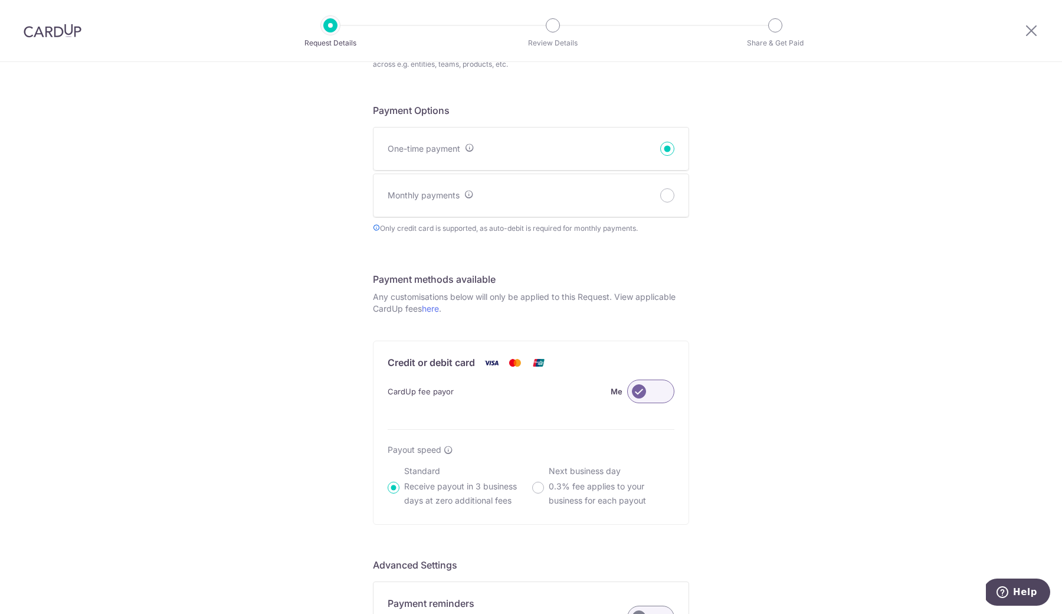
scroll to position [494, 0]
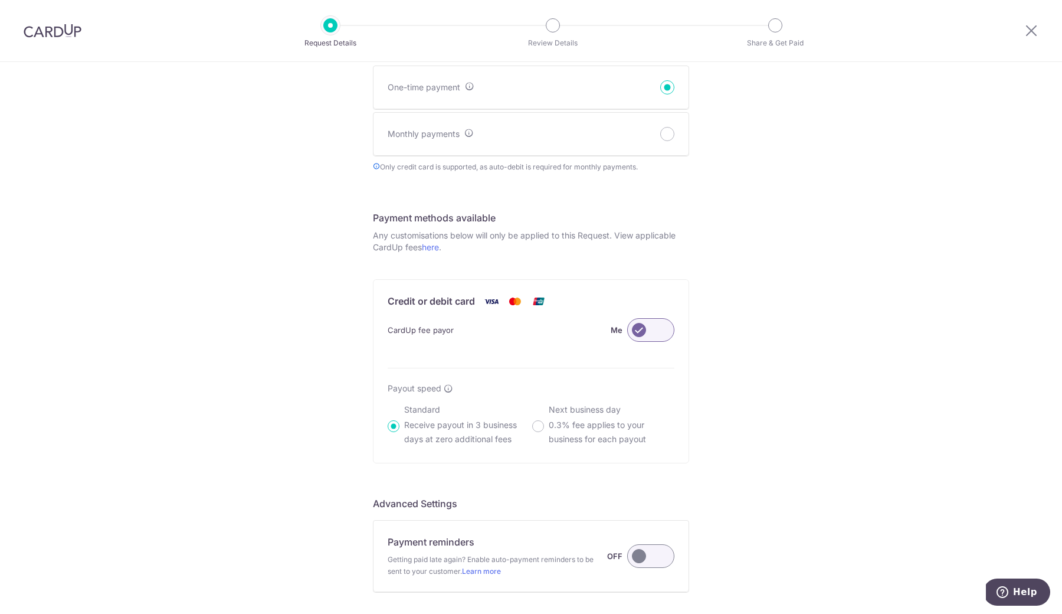
click at [648, 327] on label at bounding box center [650, 330] width 47 height 24
click at [0, 0] on input "Me" at bounding box center [0, 0] width 0 height 0
click at [651, 329] on label at bounding box center [650, 330] width 47 height 24
click at [0, 0] on input "Customer" at bounding box center [0, 0] width 0 height 0
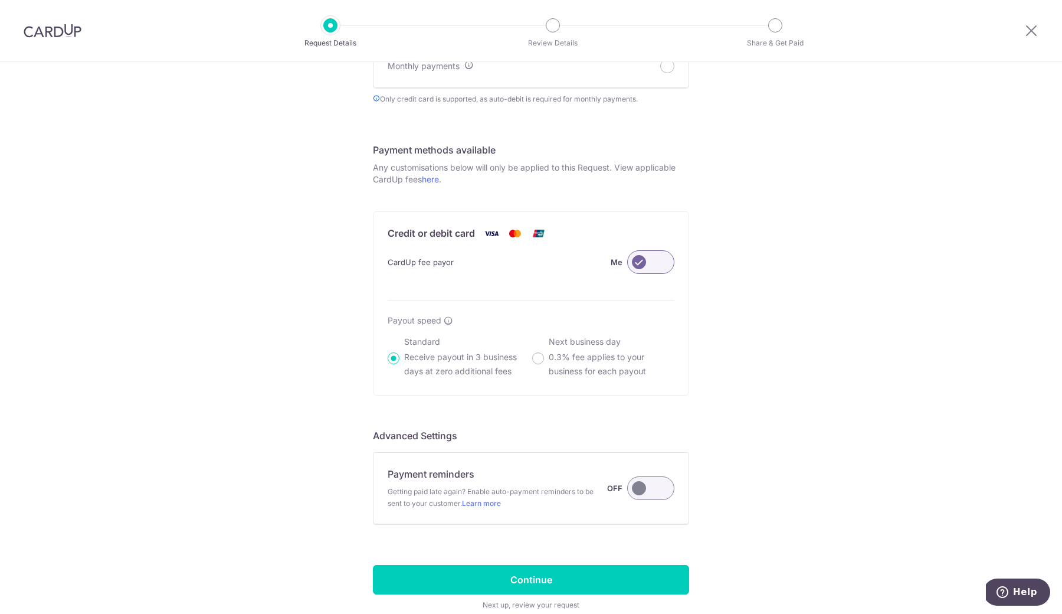
scroll to position [609, 0]
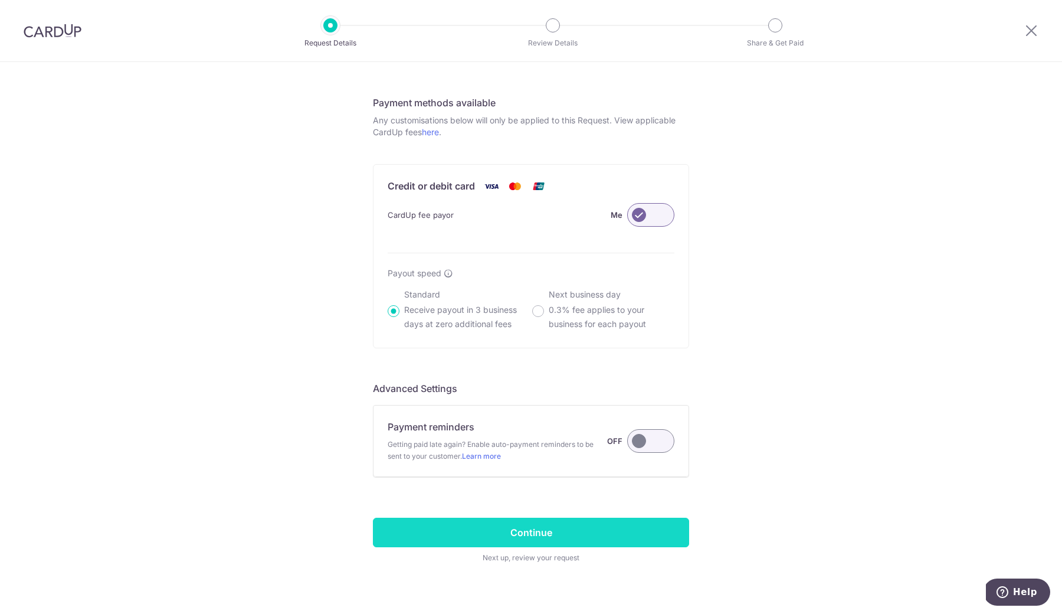
click at [562, 534] on input "Continue" at bounding box center [531, 531] width 316 height 29
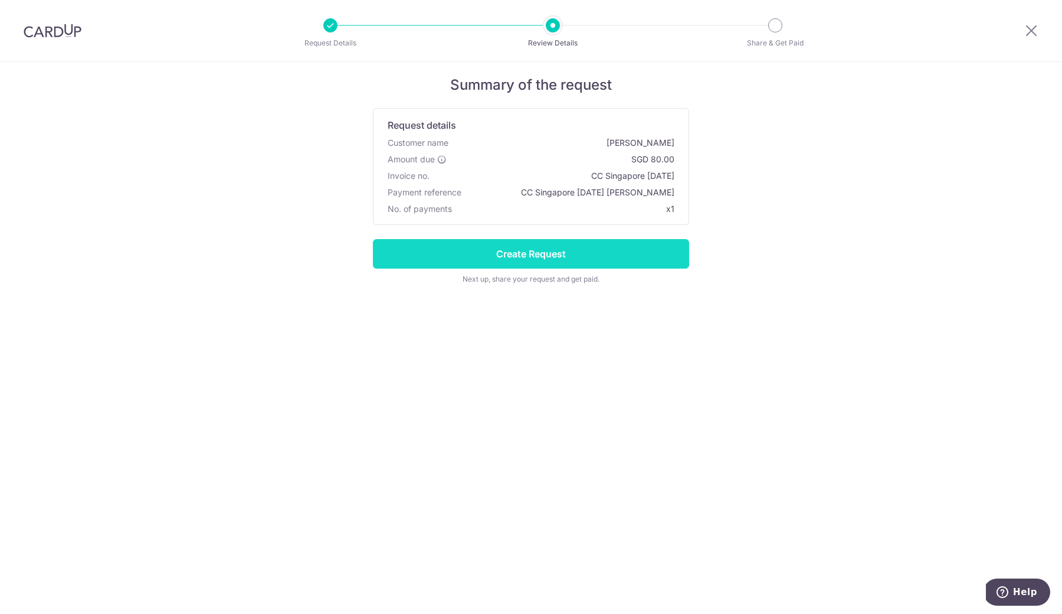
click at [638, 246] on input "Create Request" at bounding box center [531, 253] width 316 height 29
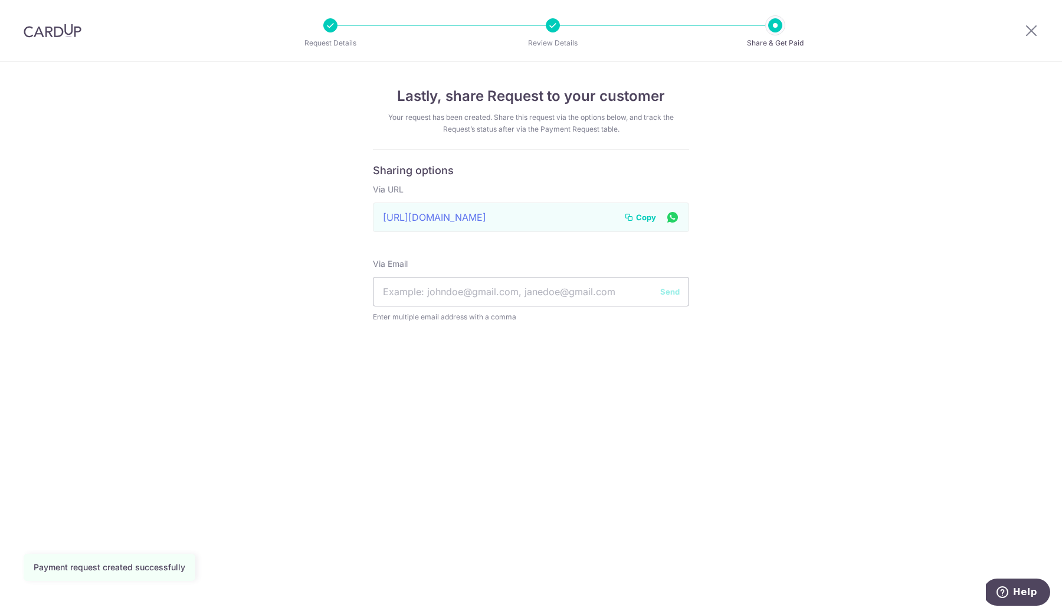
click at [647, 214] on span "Copy" at bounding box center [646, 217] width 20 height 12
click at [893, 133] on div "Lastly, share Request to your customer Your request has been created. Share thi…" at bounding box center [531, 338] width 1062 height 552
click at [814, 219] on div "Lastly, share Request to your customer Your request has been created. Share thi…" at bounding box center [531, 338] width 1062 height 552
click at [1035, 25] on icon at bounding box center [1031, 30] width 14 height 15
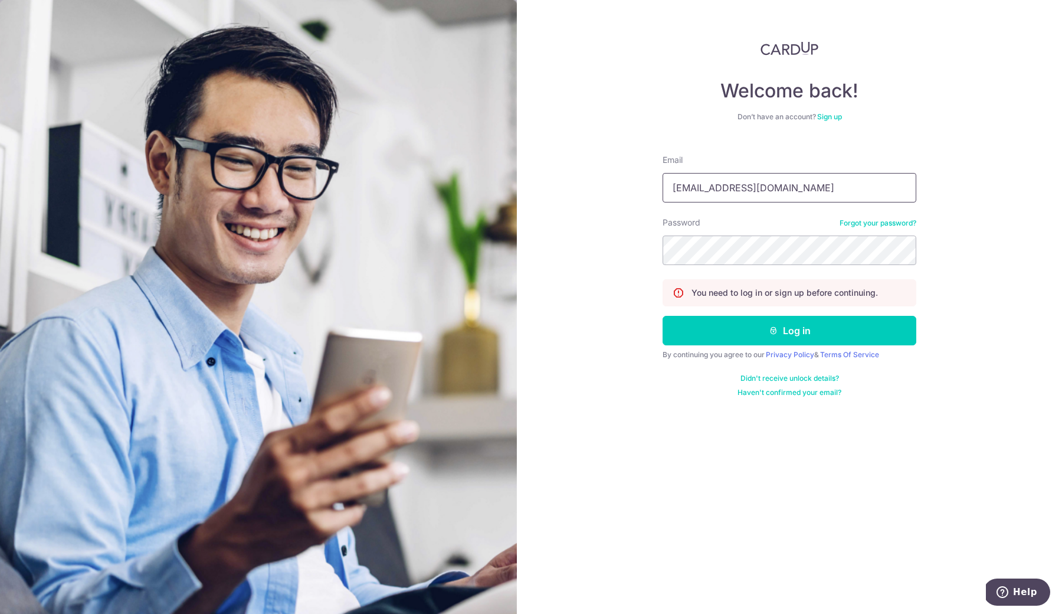
type input "[EMAIL_ADDRESS][DOMAIN_NAME]"
click at [749, 330] on button "Log in" at bounding box center [790, 330] width 254 height 29
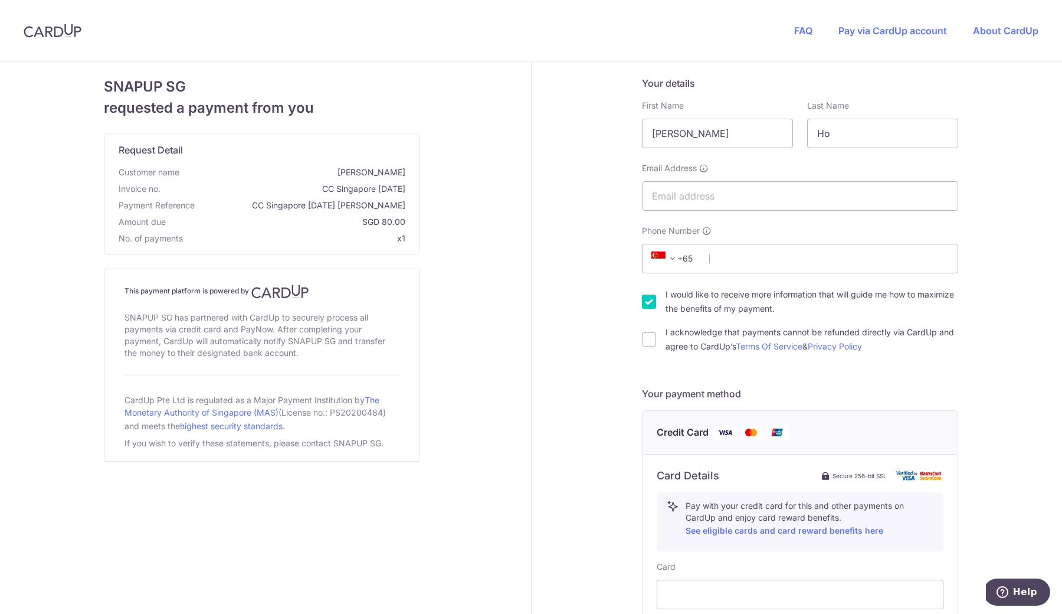
drag, startPoint x: 263, startPoint y: 332, endPoint x: 314, endPoint y: 352, distance: 55.1
click at [314, 352] on div "SNAPUP SG has partnered with CardUp to securely process all payments via credit…" at bounding box center [261, 335] width 275 height 52
drag, startPoint x: 314, startPoint y: 352, endPoint x: 293, endPoint y: 316, distance: 41.3
click at [293, 316] on div "SNAPUP SG has partnered with CardUp to securely process all payments via credit…" at bounding box center [261, 335] width 275 height 52
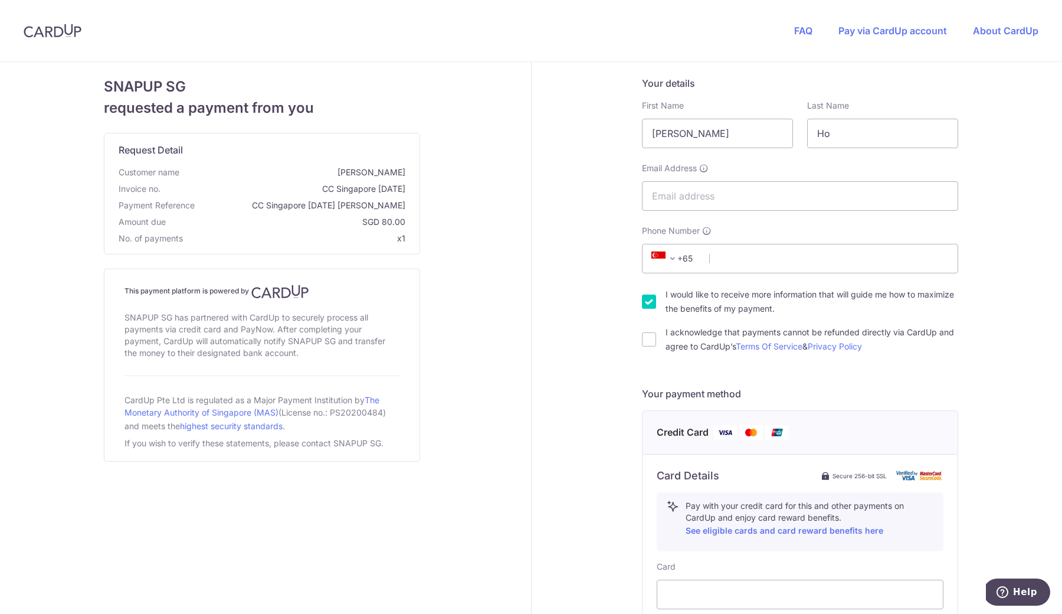
click at [293, 316] on div "SNAPUP SG has partnered with CardUp to securely process all payments via credit…" at bounding box center [261, 335] width 275 height 52
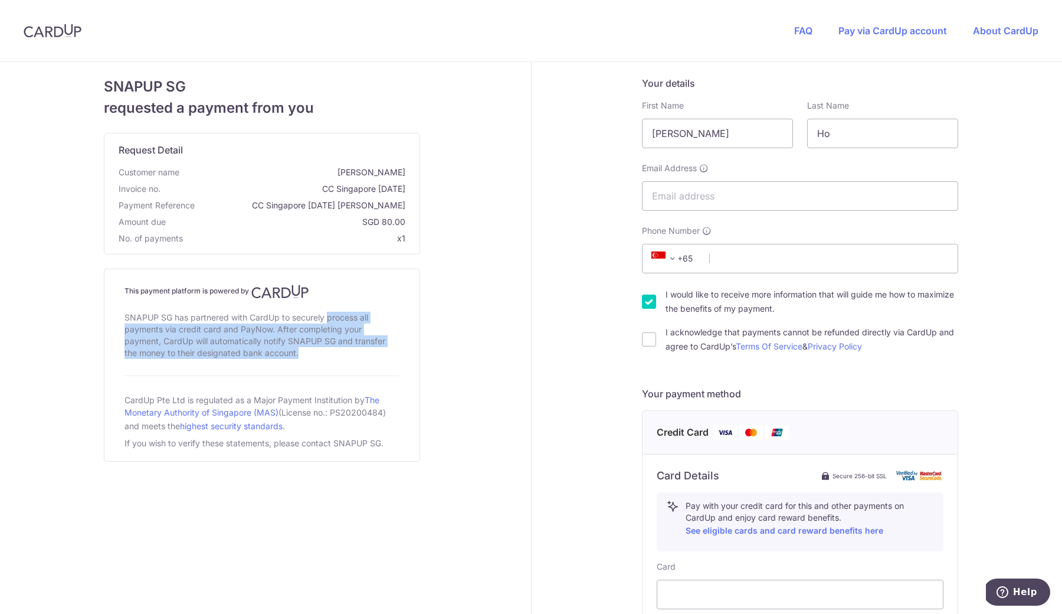
drag, startPoint x: 293, startPoint y: 316, endPoint x: 310, endPoint y: 347, distance: 35.4
click at [310, 347] on div "SNAPUP SG has partnered with CardUp to securely process all payments via credit…" at bounding box center [261, 335] width 275 height 52
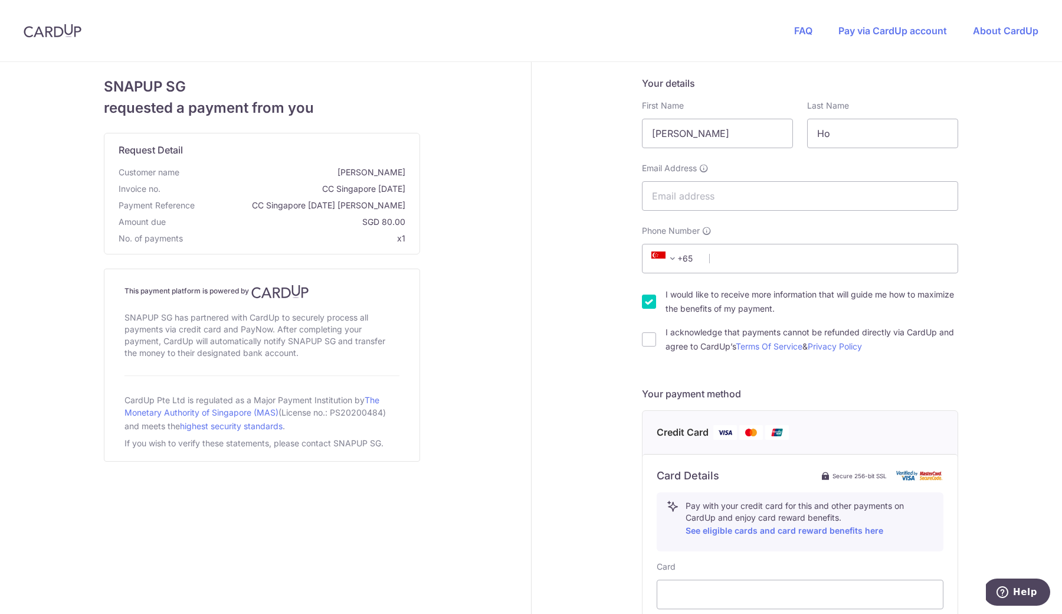
drag, startPoint x: 310, startPoint y: 347, endPoint x: 286, endPoint y: 323, distance: 34.2
click at [286, 323] on div "SNAPUP SG has partnered with CardUp to securely process all payments via credit…" at bounding box center [261, 335] width 275 height 52
drag, startPoint x: 286, startPoint y: 323, endPoint x: 313, endPoint y: 339, distance: 32.0
click at [313, 339] on div "SNAPUP SG has partnered with CardUp to securely process all payments via credit…" at bounding box center [261, 335] width 275 height 52
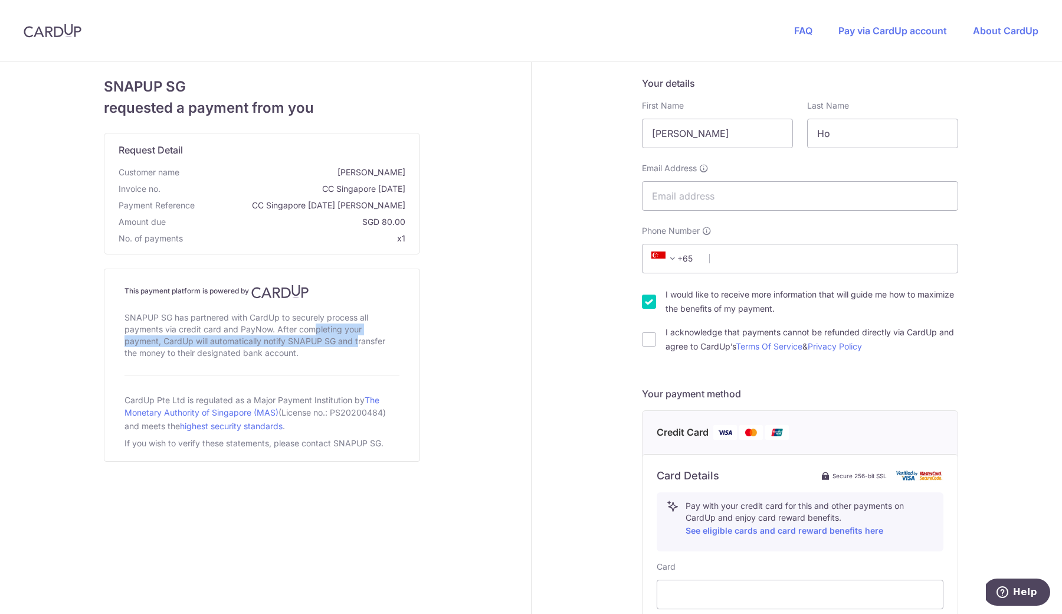
click at [313, 339] on div "SNAPUP SG has partnered with CardUp to securely process all payments via credit…" at bounding box center [261, 335] width 275 height 52
drag, startPoint x: 313, startPoint y: 339, endPoint x: 294, endPoint y: 326, distance: 23.3
click at [294, 326] on div "SNAPUP SG has partnered with CardUp to securely process all payments via credit…" at bounding box center [261, 335] width 275 height 52
click at [294, 325] on div "SNAPUP SG has partnered with CardUp to securely process all payments via credit…" at bounding box center [261, 335] width 275 height 52
drag, startPoint x: 294, startPoint y: 325, endPoint x: 320, endPoint y: 353, distance: 38.0
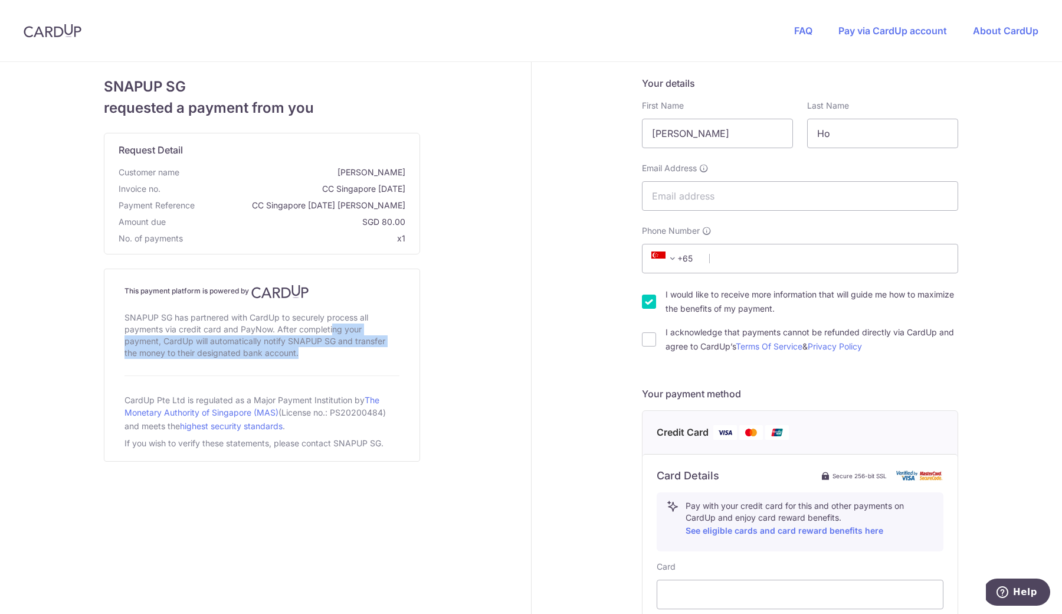
click at [320, 353] on div "SNAPUP SG has partnered with CardUp to securely process all payments via credit…" at bounding box center [261, 335] width 275 height 52
drag, startPoint x: 320, startPoint y: 353, endPoint x: 289, endPoint y: 327, distance: 41.0
click at [289, 327] on div "SNAPUP SG has partnered with CardUp to securely process all payments via credit…" at bounding box center [261, 335] width 275 height 52
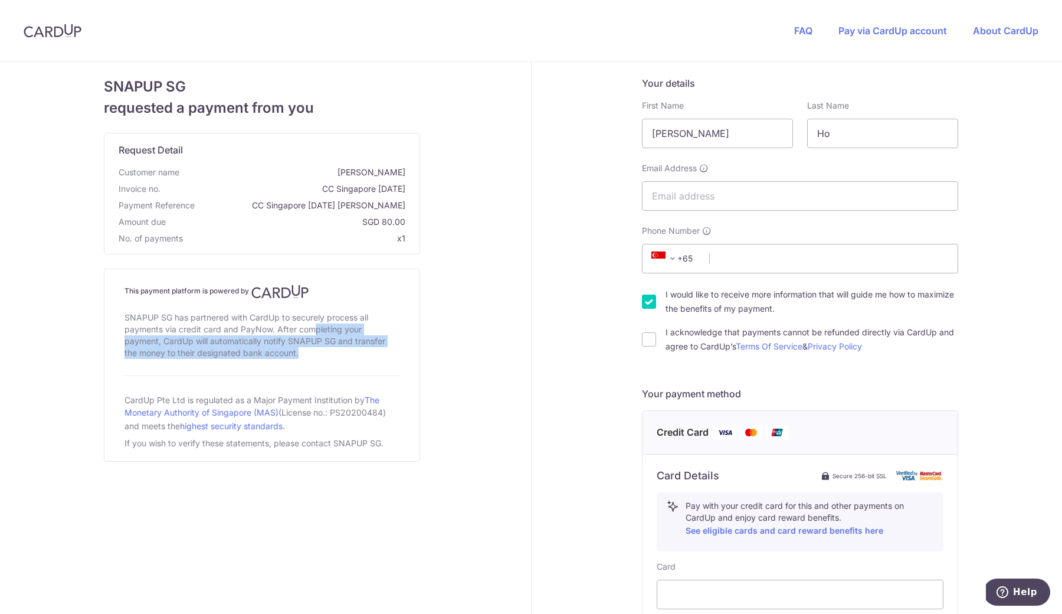
drag, startPoint x: 289, startPoint y: 327, endPoint x: 313, endPoint y: 350, distance: 33.8
click at [313, 350] on div "SNAPUP SG has partnered with CardUp to securely process all payments via credit…" at bounding box center [261, 335] width 275 height 52
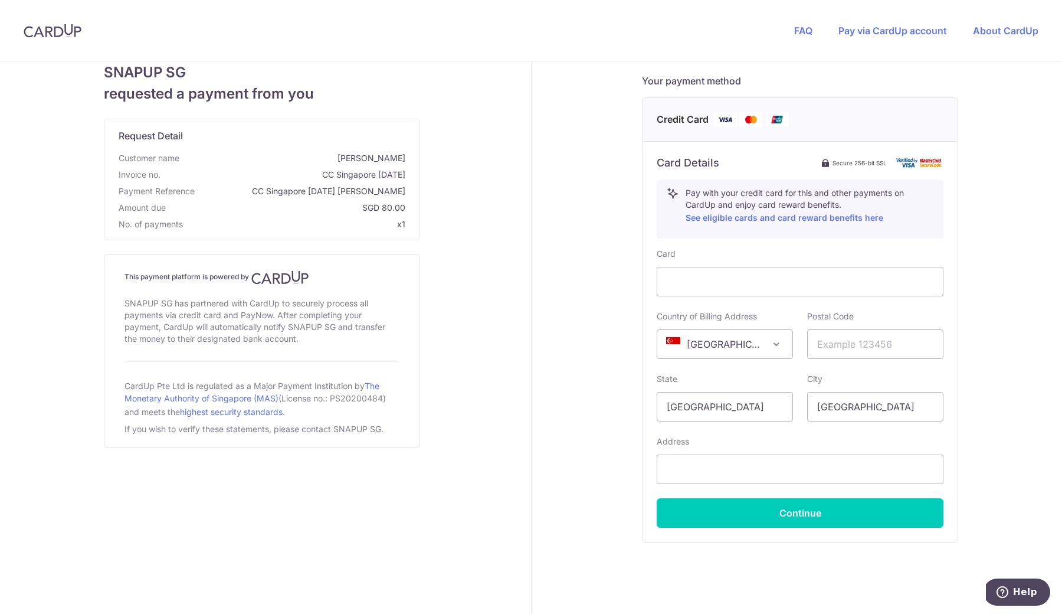
scroll to position [306, 0]
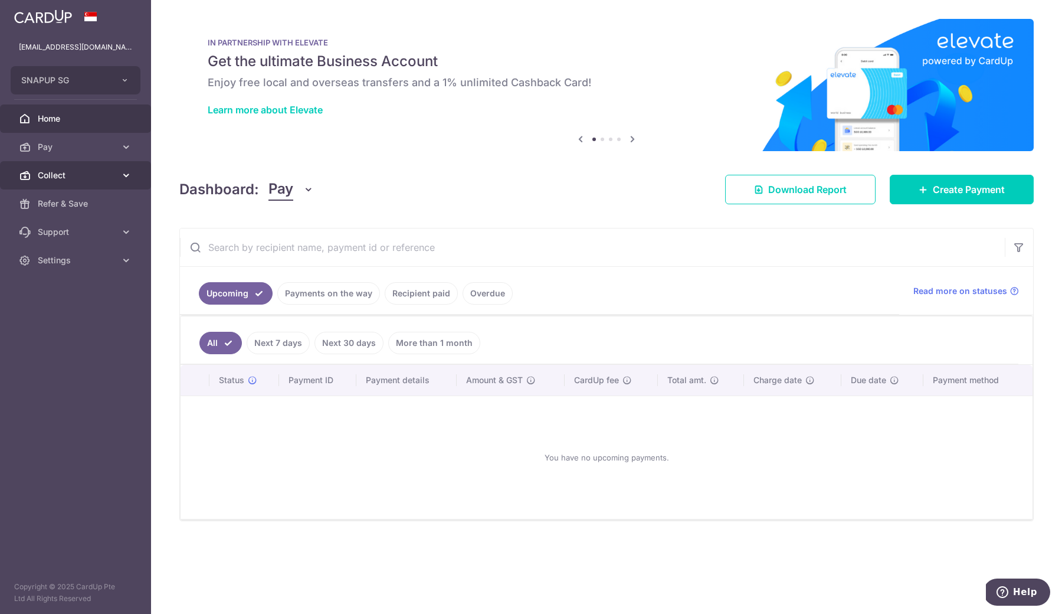
click at [101, 177] on span "Collect" at bounding box center [77, 175] width 78 height 12
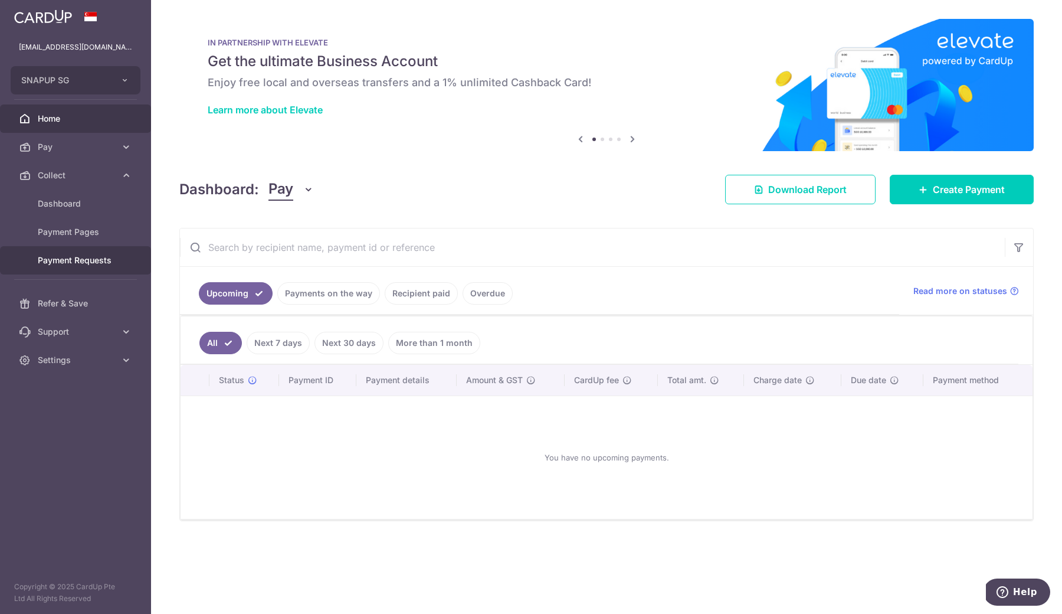
click at [93, 256] on span "Payment Requests" at bounding box center [77, 260] width 78 height 12
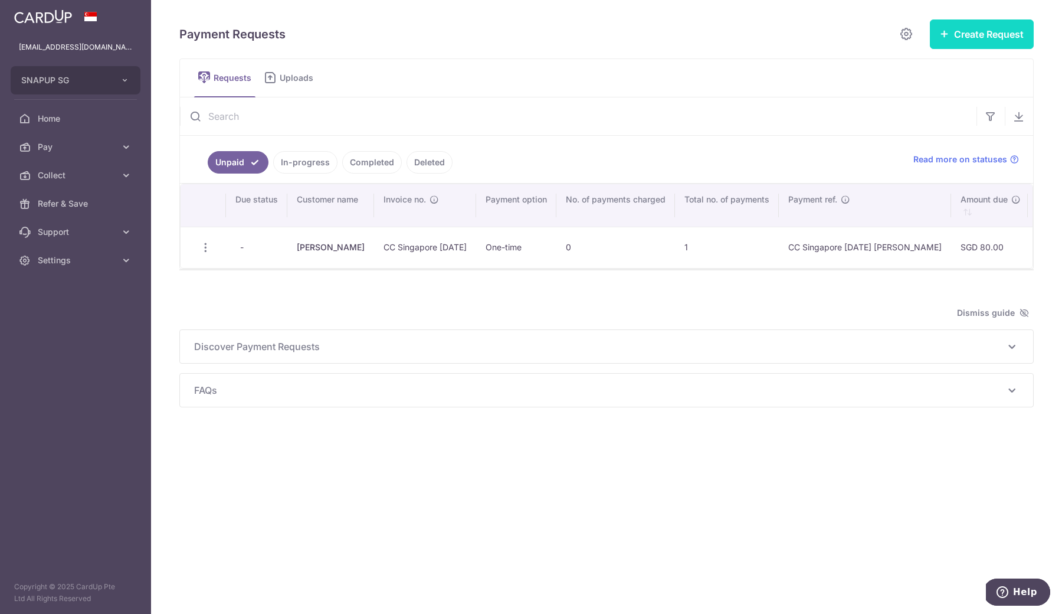
click at [965, 41] on button "Create Request" at bounding box center [982, 33] width 104 height 29
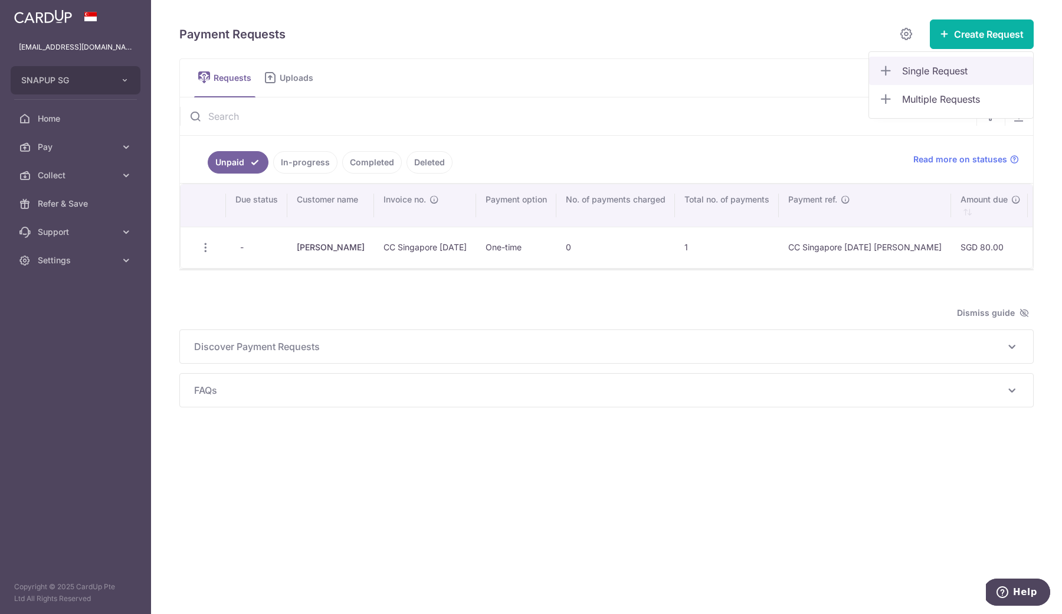
click at [959, 61] on link "Single Request" at bounding box center [951, 71] width 164 height 28
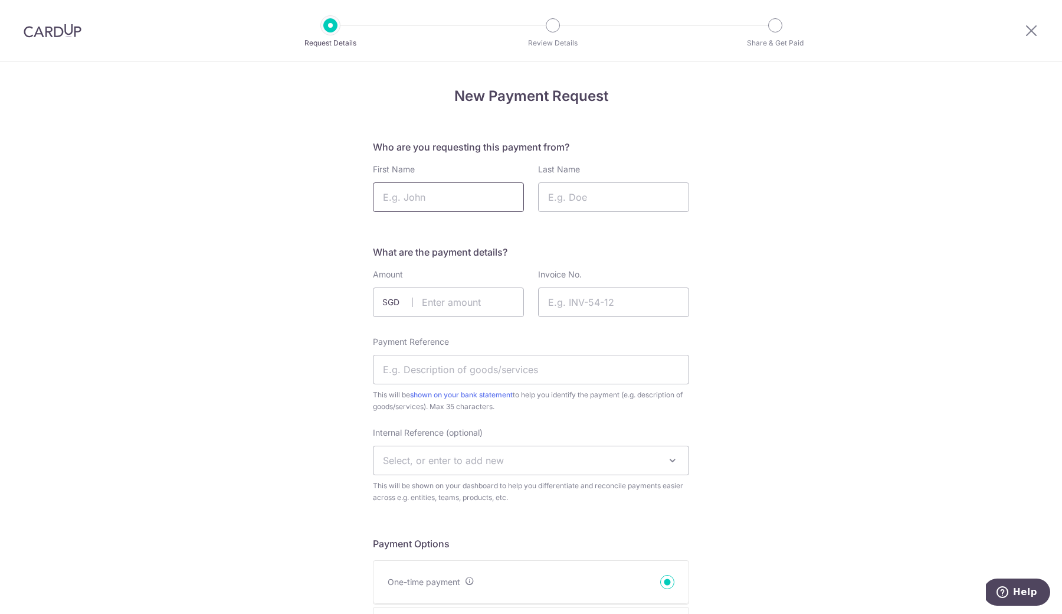
click at [421, 194] on input "First Name" at bounding box center [448, 196] width 151 height 29
type input "Culebro"
click at [443, 206] on input "Culebro" at bounding box center [448, 196] width 151 height 29
drag, startPoint x: 443, startPoint y: 206, endPoint x: 345, endPoint y: 200, distance: 98.2
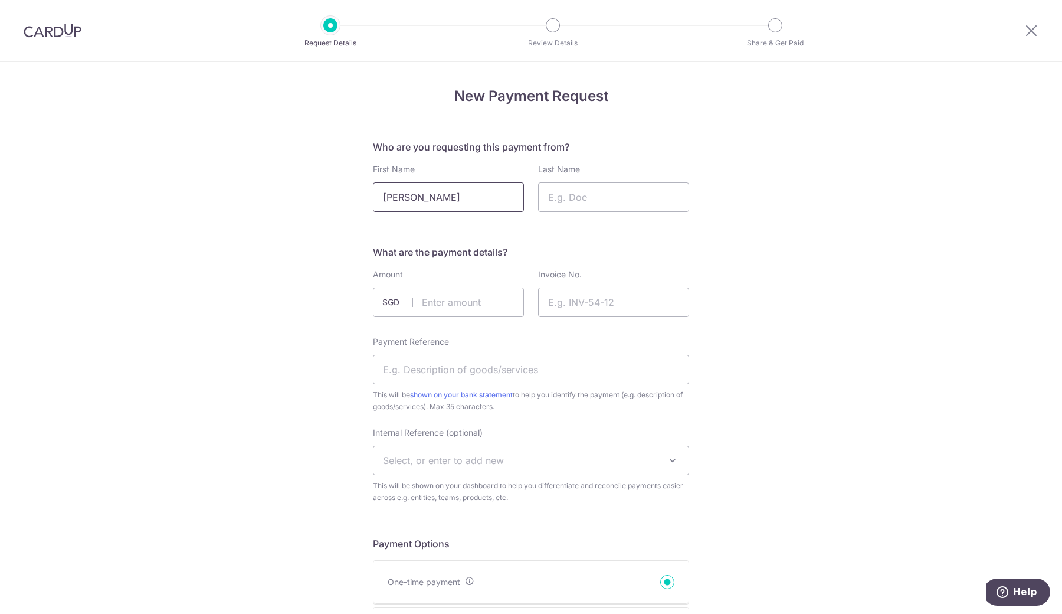
type input "[PERSON_NAME]"
type input "Culebro"
click at [490, 313] on input "text" at bounding box center [448, 301] width 151 height 29
type input "80.00"
type input "CC Singapore [DATE]"
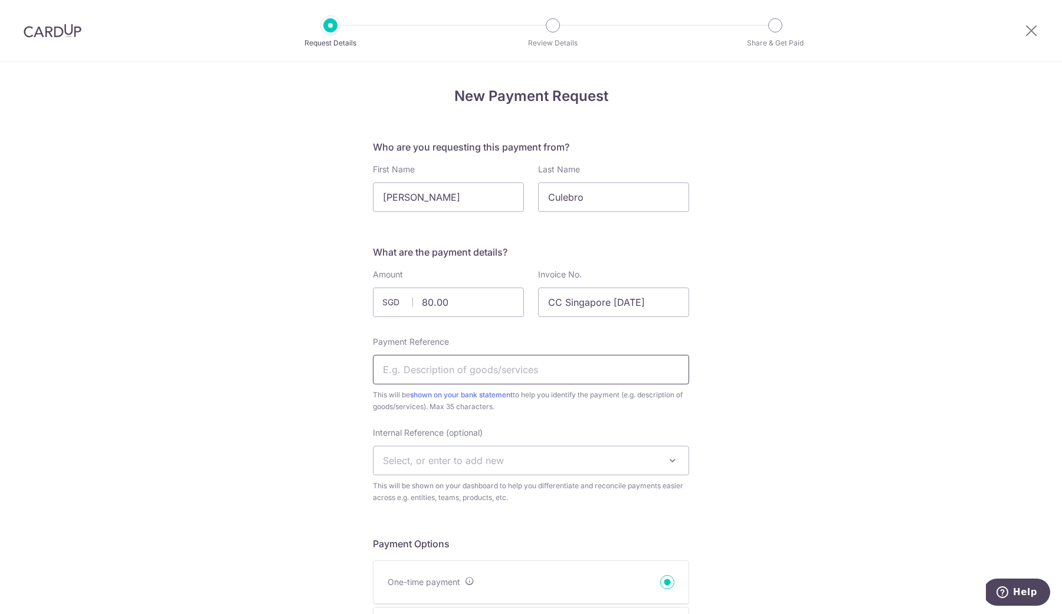
paste input "CC Singapore [DATE] [PERSON_NAME]"
type input "CC Singapore [DATE] [PERSON_NAME]"
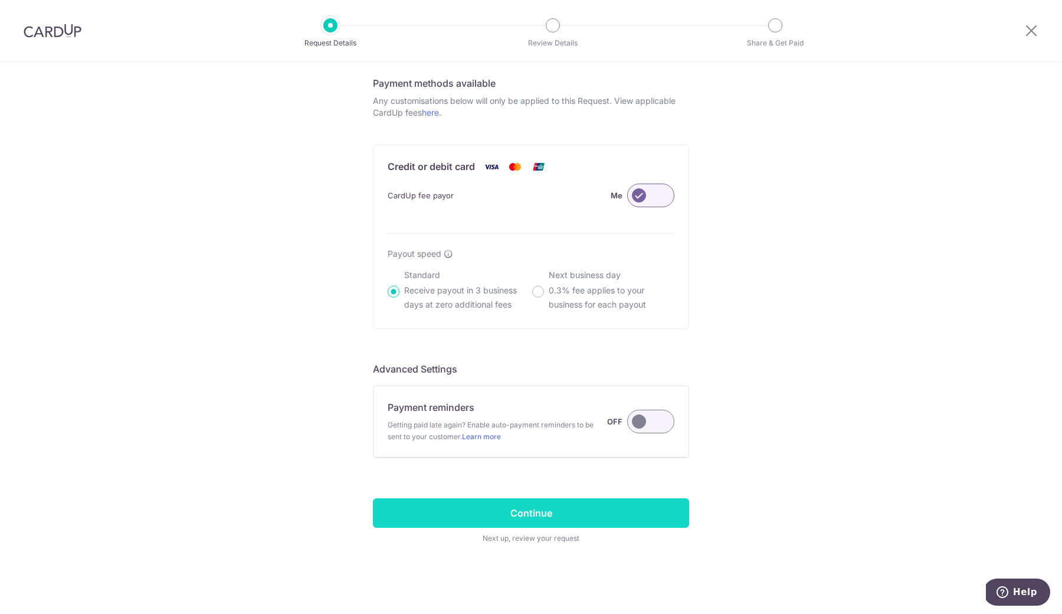
scroll to position [629, 0]
click at [526, 517] on input "Continue" at bounding box center [531, 512] width 316 height 29
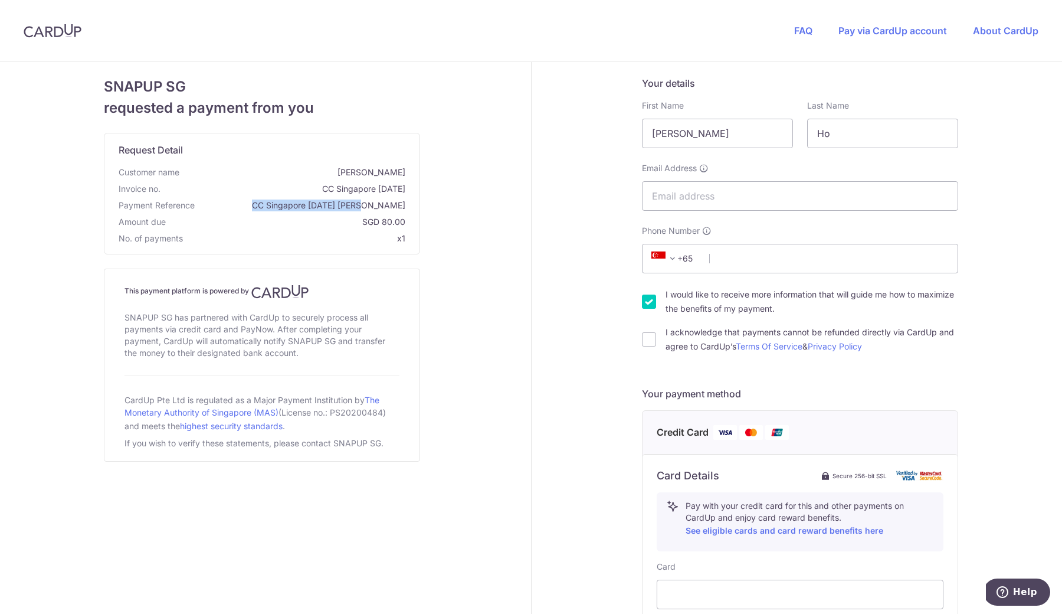
drag, startPoint x: 299, startPoint y: 207, endPoint x: 412, endPoint y: 205, distance: 113.3
click at [412, 205] on div "Request Detail Customer name [PERSON_NAME] Invoice no. CC Singapore [DATE] Paym…" at bounding box center [261, 193] width 315 height 120
copy span "CC Singapore [DATE] [PERSON_NAME]"
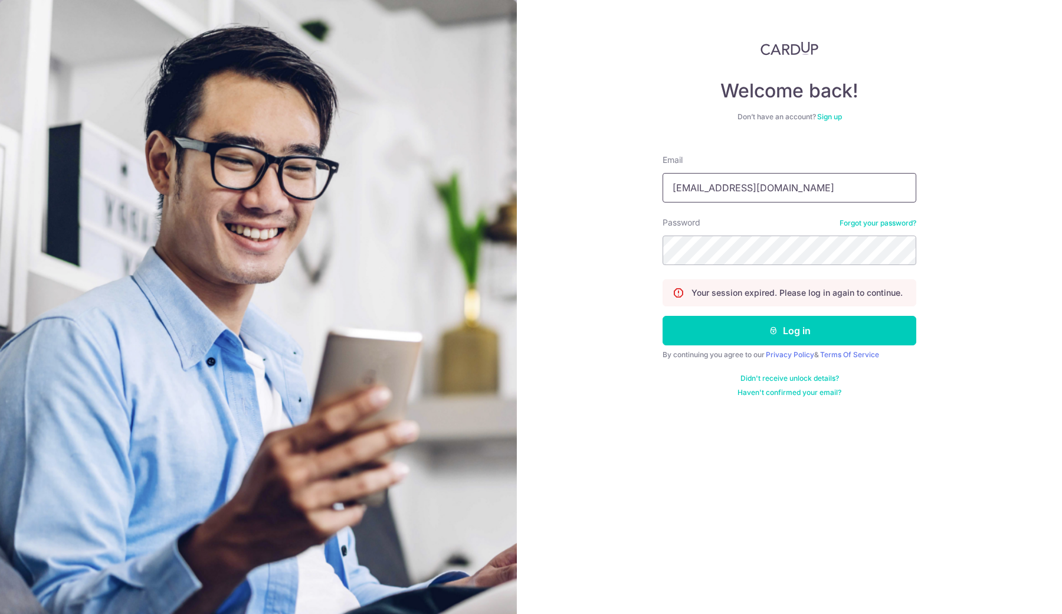
type input "accounts@snapupsg.com"
click at [752, 329] on button "Log in" at bounding box center [790, 330] width 254 height 29
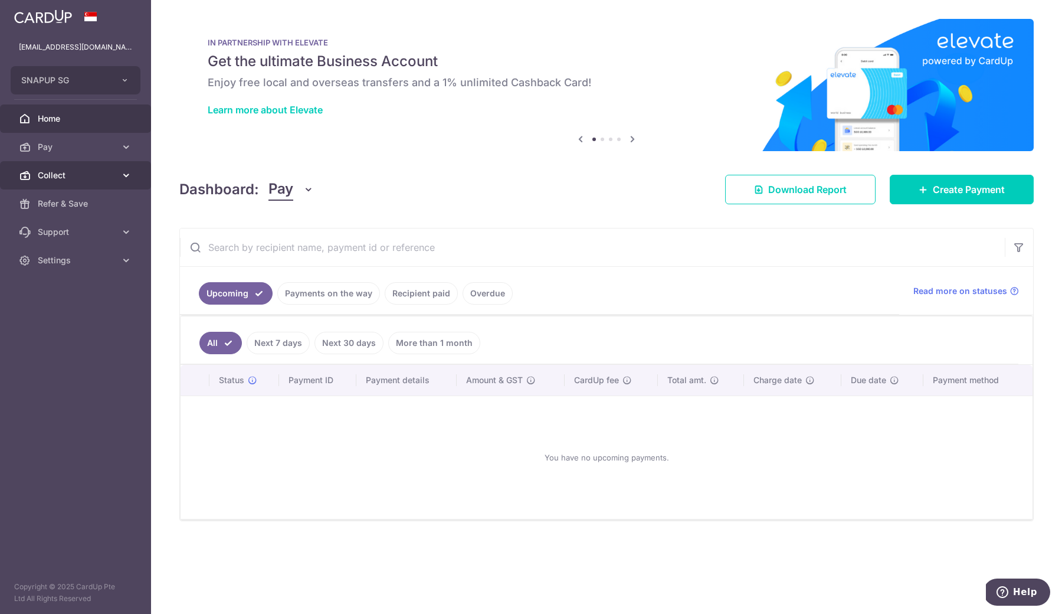
click at [80, 178] on span "Collect" at bounding box center [77, 175] width 78 height 12
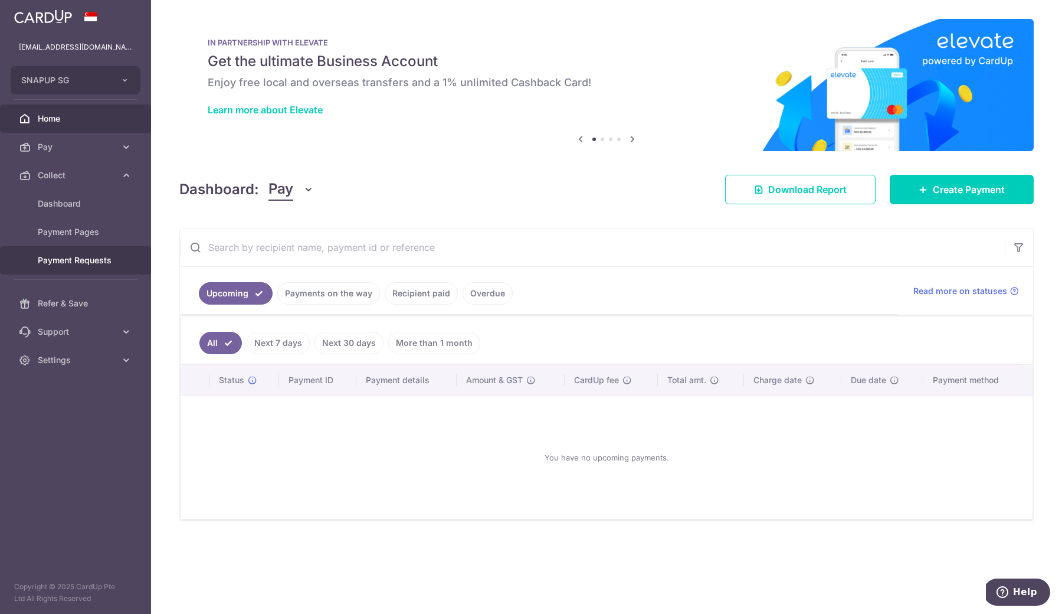
click at [55, 255] on span "Payment Requests" at bounding box center [77, 260] width 78 height 12
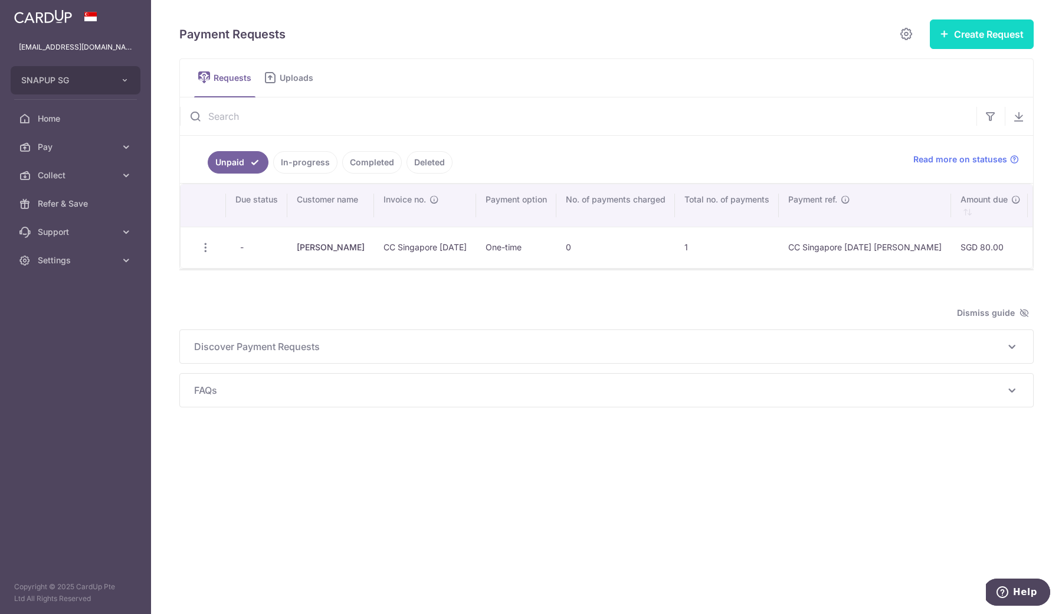
click at [991, 36] on button "Create Request" at bounding box center [982, 33] width 104 height 29
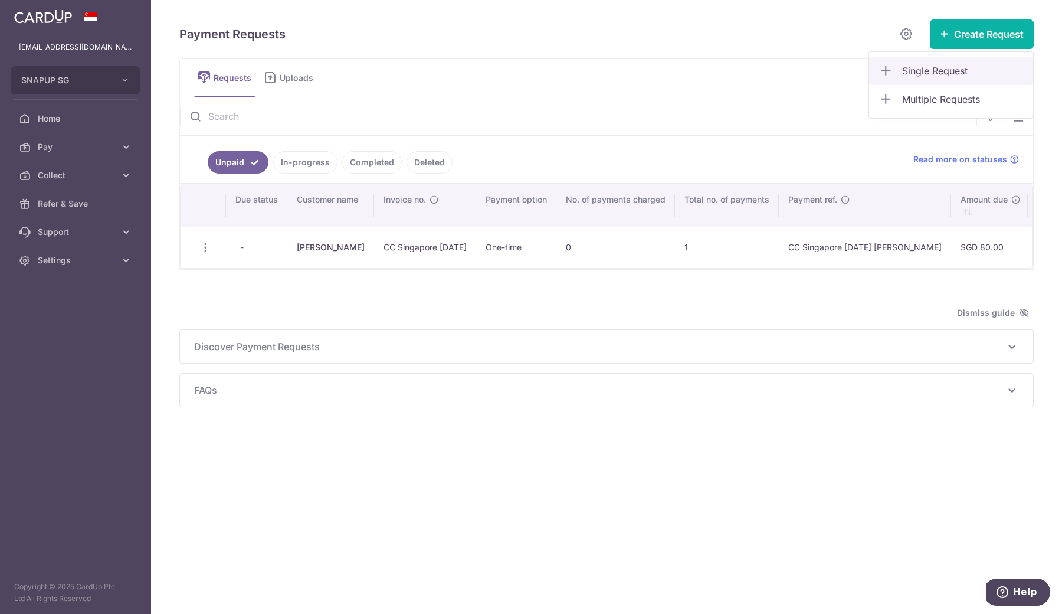
click at [963, 70] on span "Single Request" at bounding box center [963, 71] width 122 height 14
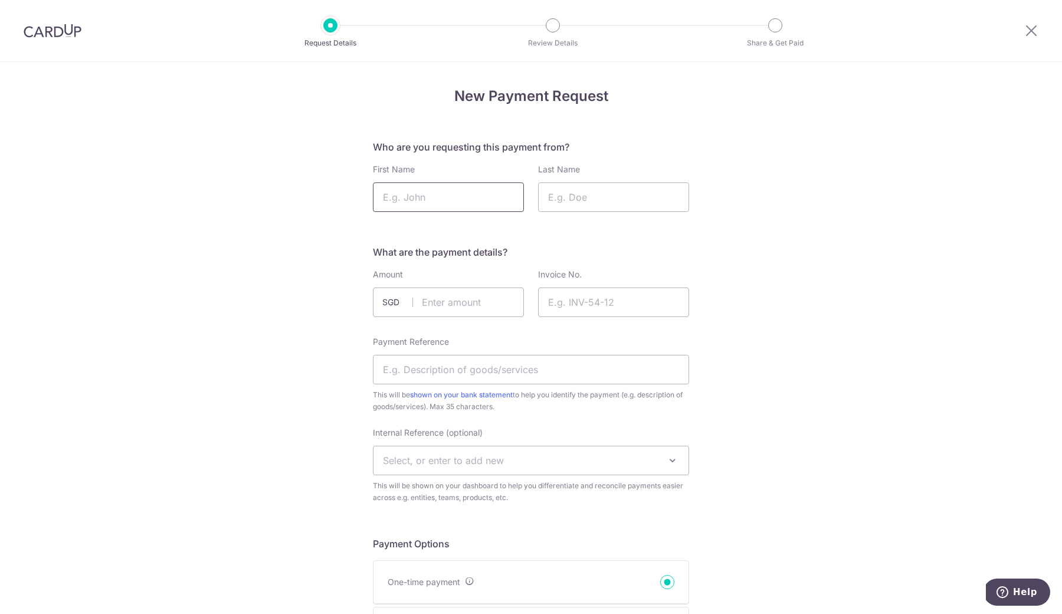
click at [454, 201] on input "First Name" at bounding box center [448, 196] width 151 height 29
type input "[PERSON_NAME]"
type input "Culebro"
type input "80.00"
type input "CC Singapore [DATE]"
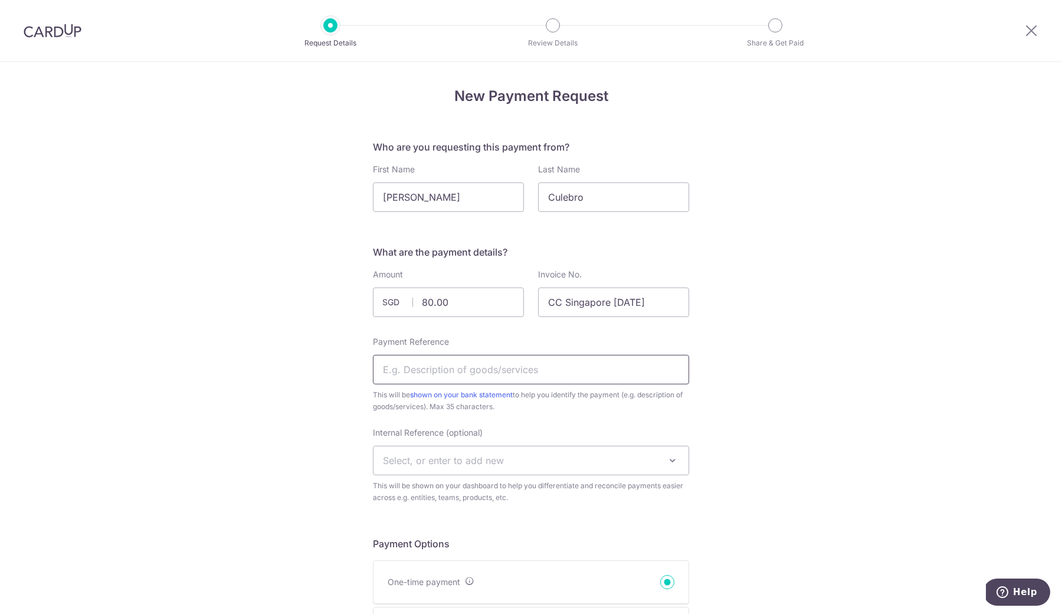
paste input "CC Singapore [DATE] [PERSON_NAME]"
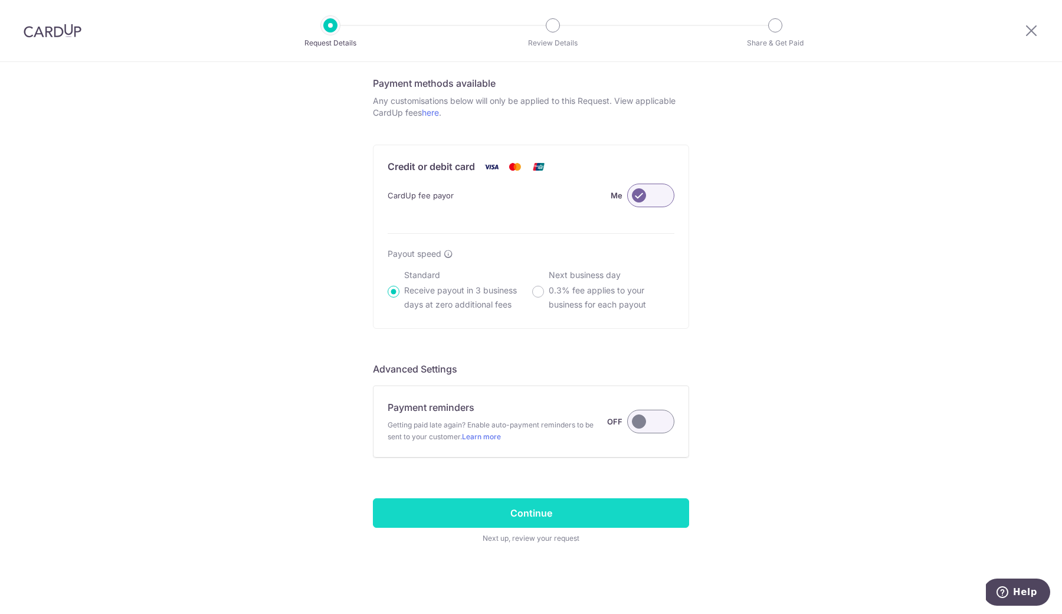
scroll to position [629, 0]
type input "CC Singapore [DATE] [PERSON_NAME]"
click at [535, 499] on input "Continue" at bounding box center [531, 512] width 316 height 29
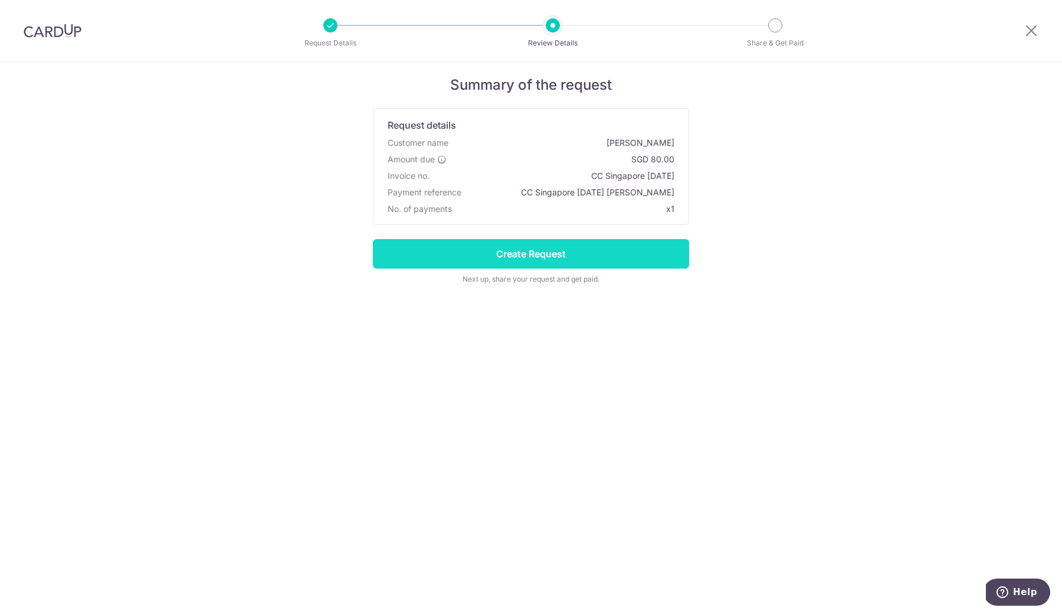
click at [598, 254] on input "Create Request" at bounding box center [531, 253] width 316 height 29
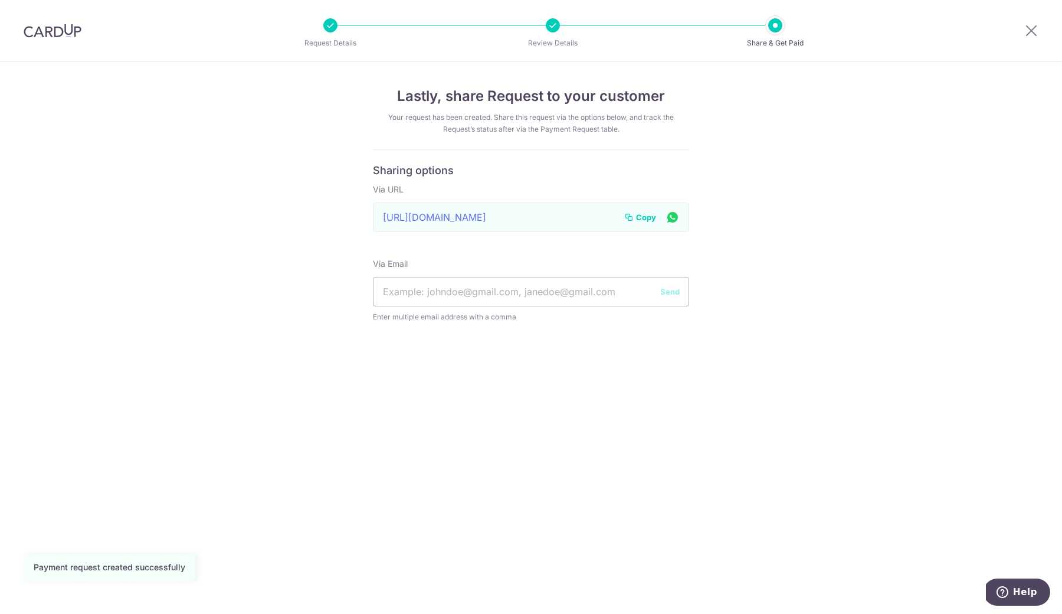
click at [648, 217] on span "Copy" at bounding box center [646, 217] width 20 height 12
